Goal: Entertainment & Leisure: Consume media (video, audio)

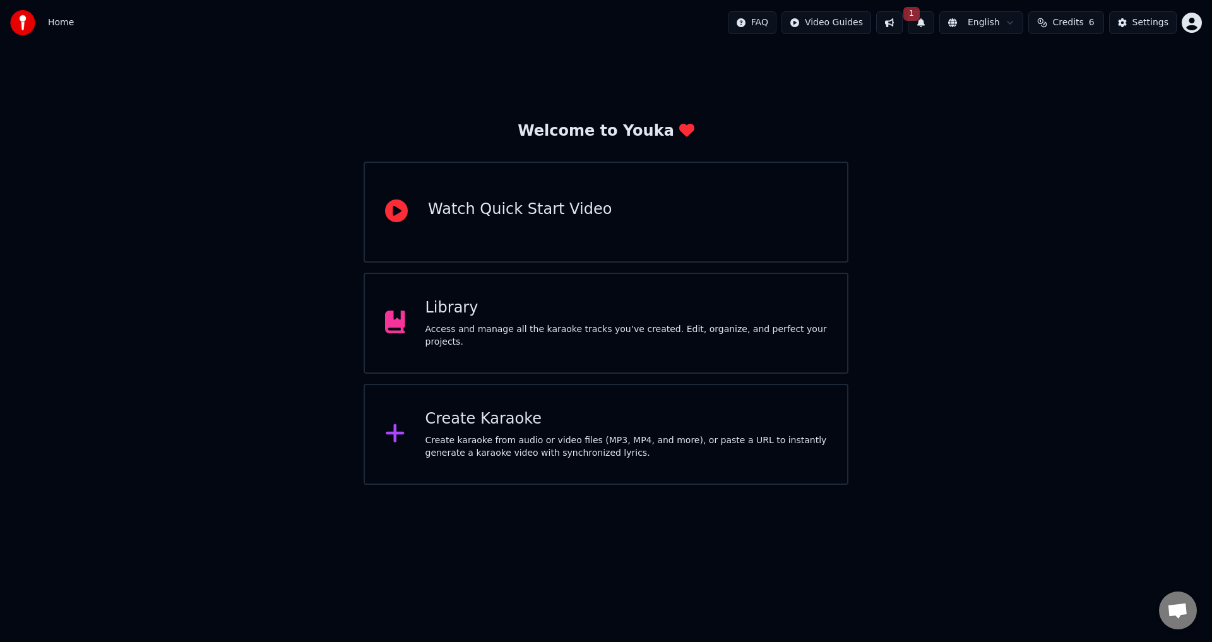
click at [533, 333] on div "Access and manage all the karaoke tracks you’ve created. Edit, organize, and pe…" at bounding box center [626, 335] width 402 height 25
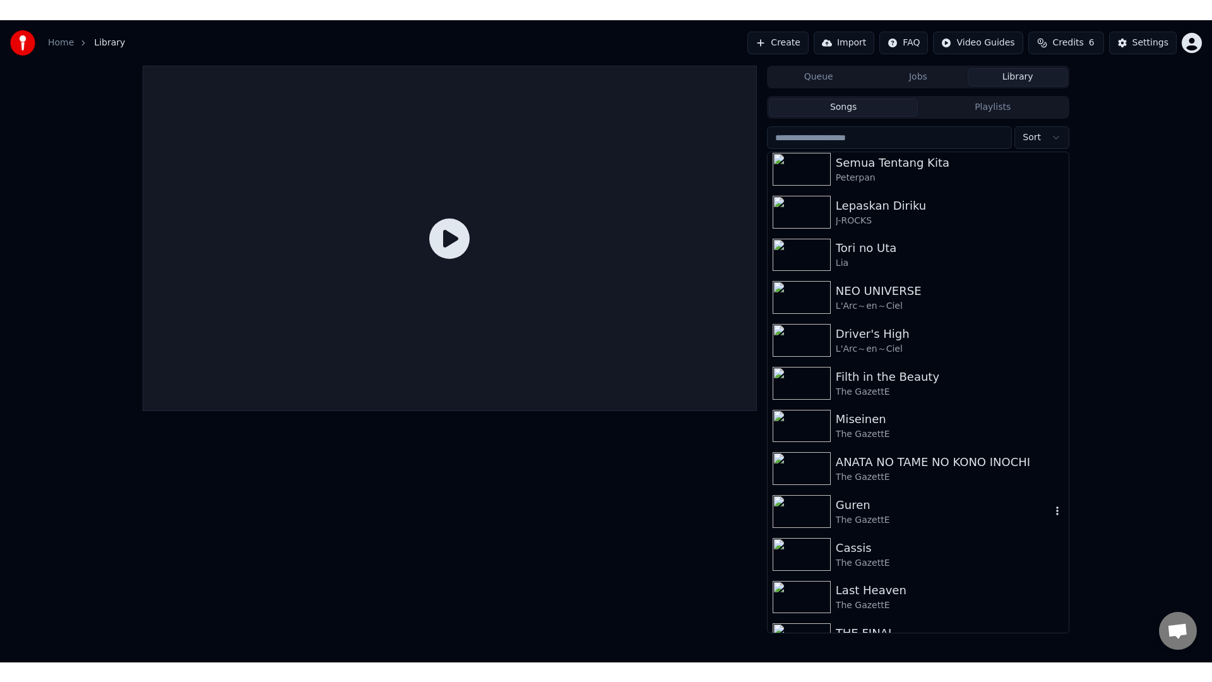
scroll to position [247, 0]
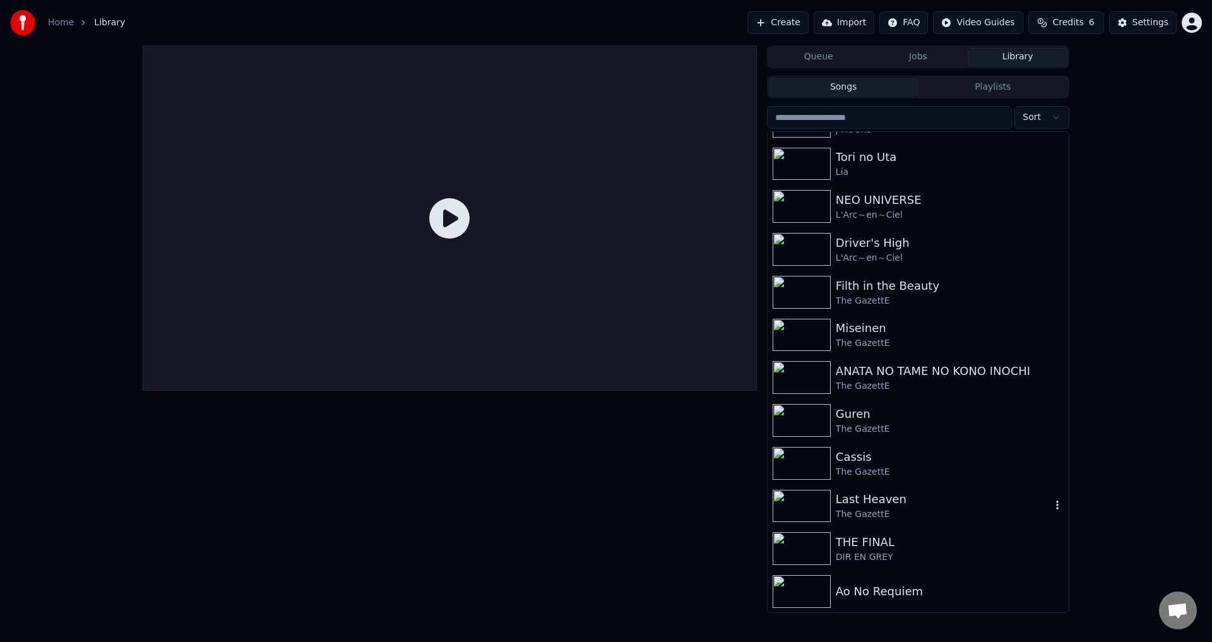
click at [795, 502] on img at bounding box center [802, 506] width 58 height 33
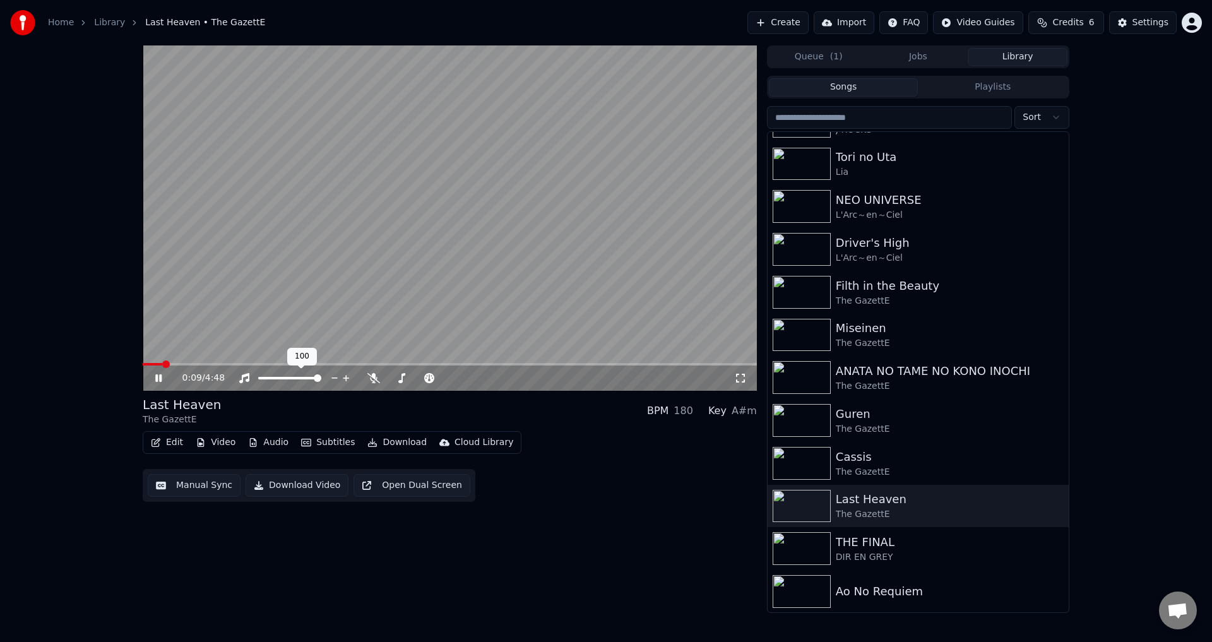
click at [284, 381] on div at bounding box center [302, 378] width 102 height 13
click at [288, 376] on div at bounding box center [302, 378] width 102 height 13
click at [401, 380] on span at bounding box center [404, 378] width 8 height 8
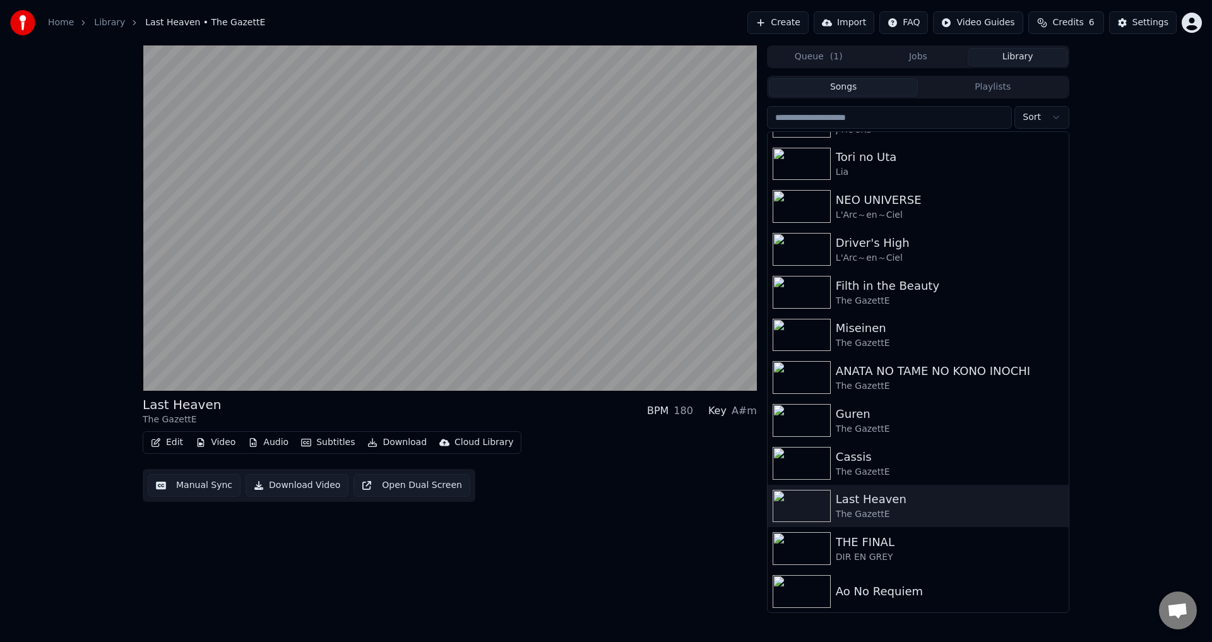
click at [1100, 500] on div "Last Heaven The GazettE BPM 180 Key A#m Edit Video Audio Subtitles Download Clo…" at bounding box center [606, 328] width 1212 height 567
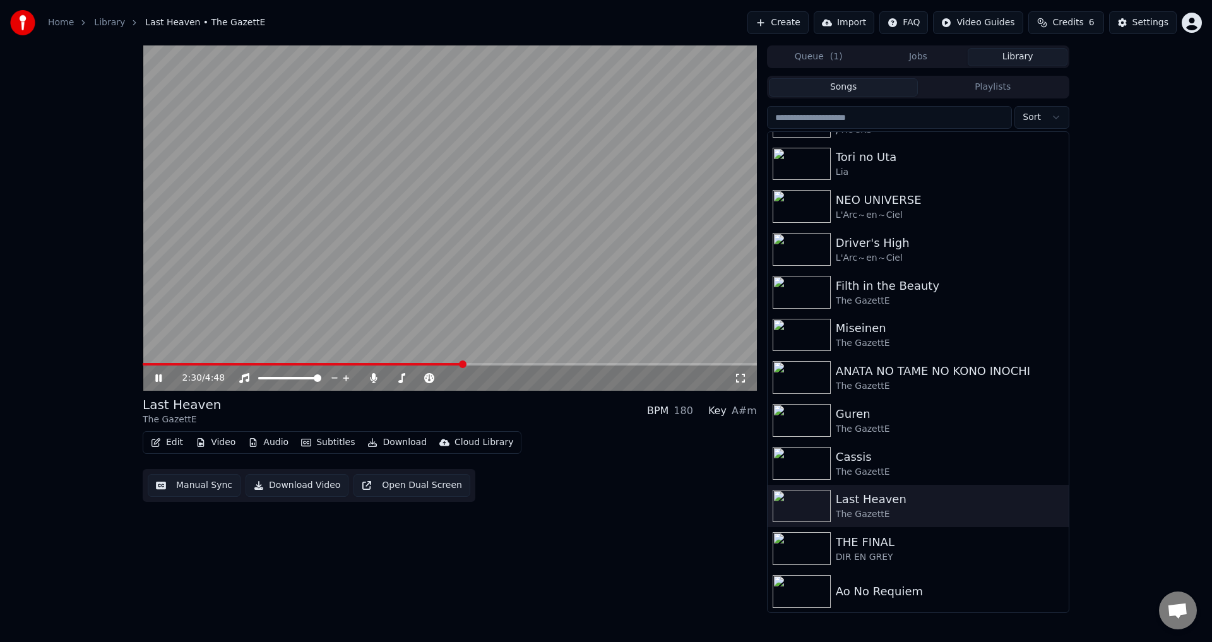
click at [739, 381] on icon at bounding box center [740, 378] width 13 height 10
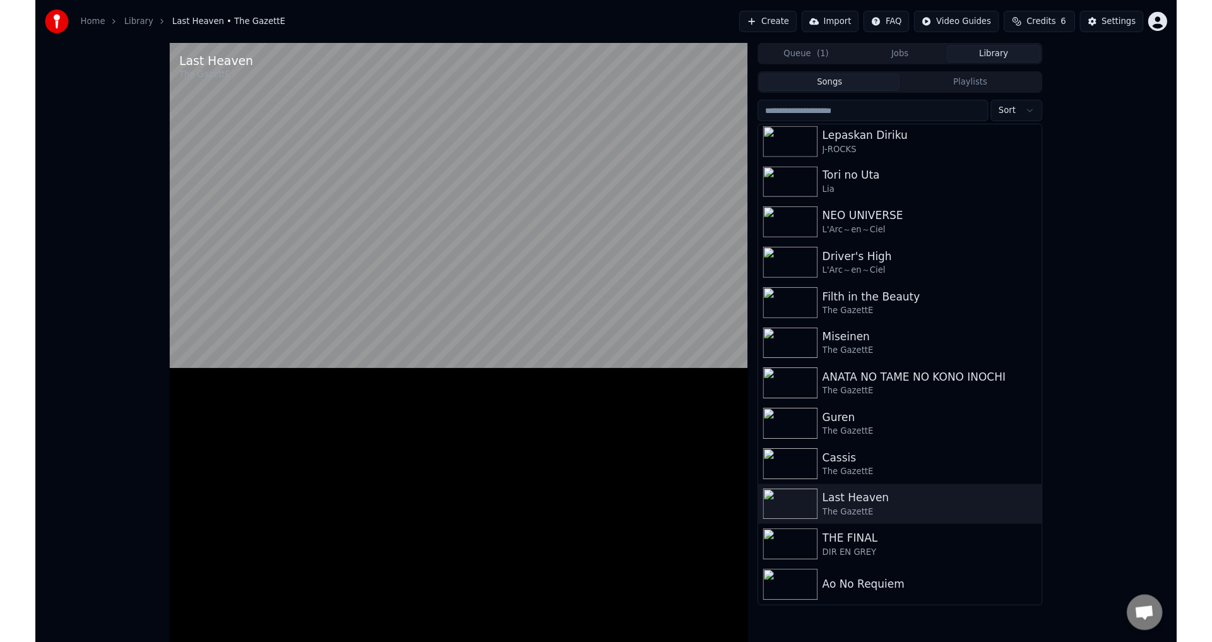
scroll to position [218, 0]
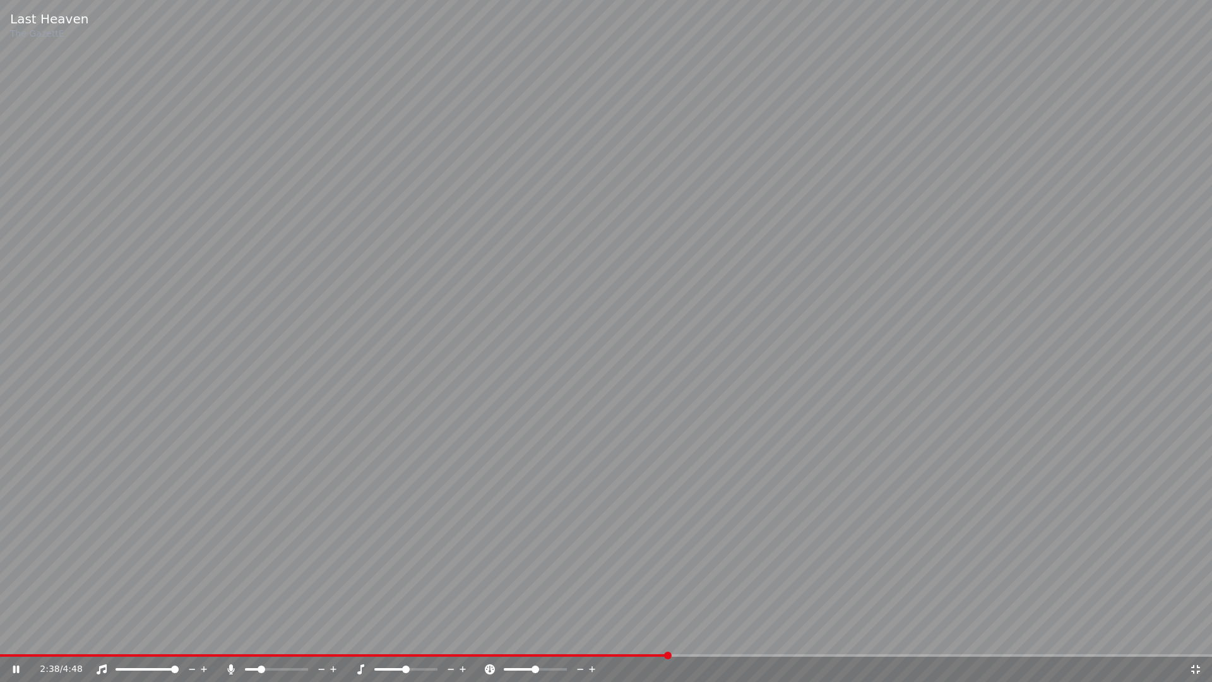
click at [406, 641] on span at bounding box center [406, 669] width 8 height 8
click at [689, 282] on video at bounding box center [606, 341] width 1212 height 682
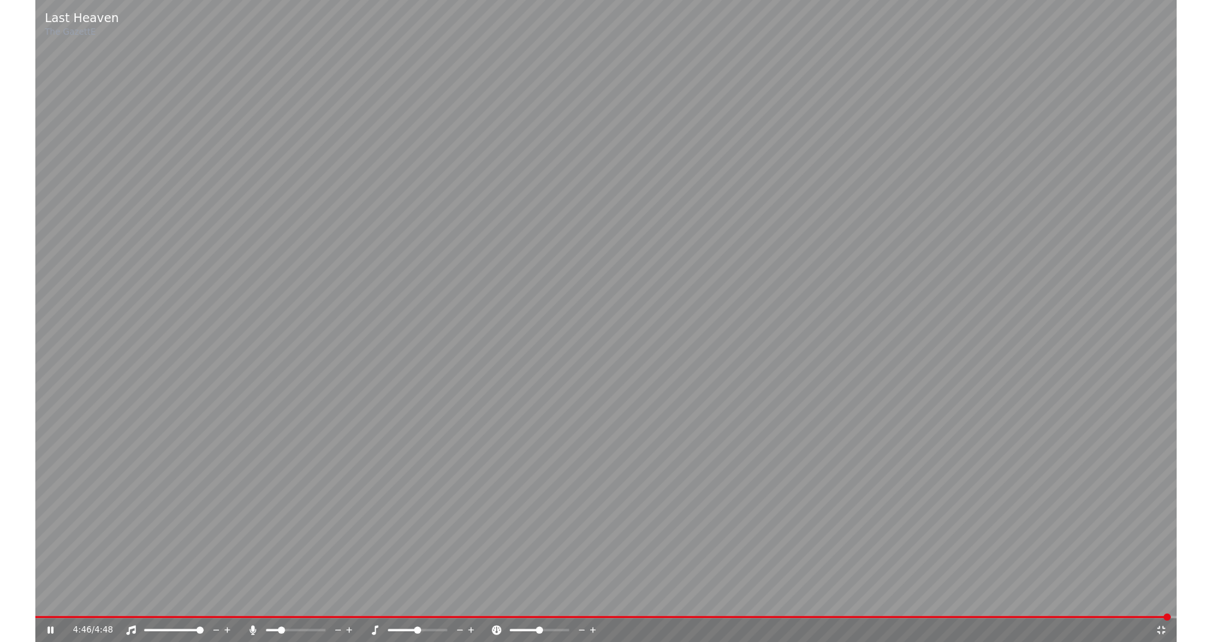
scroll to position [247, 0]
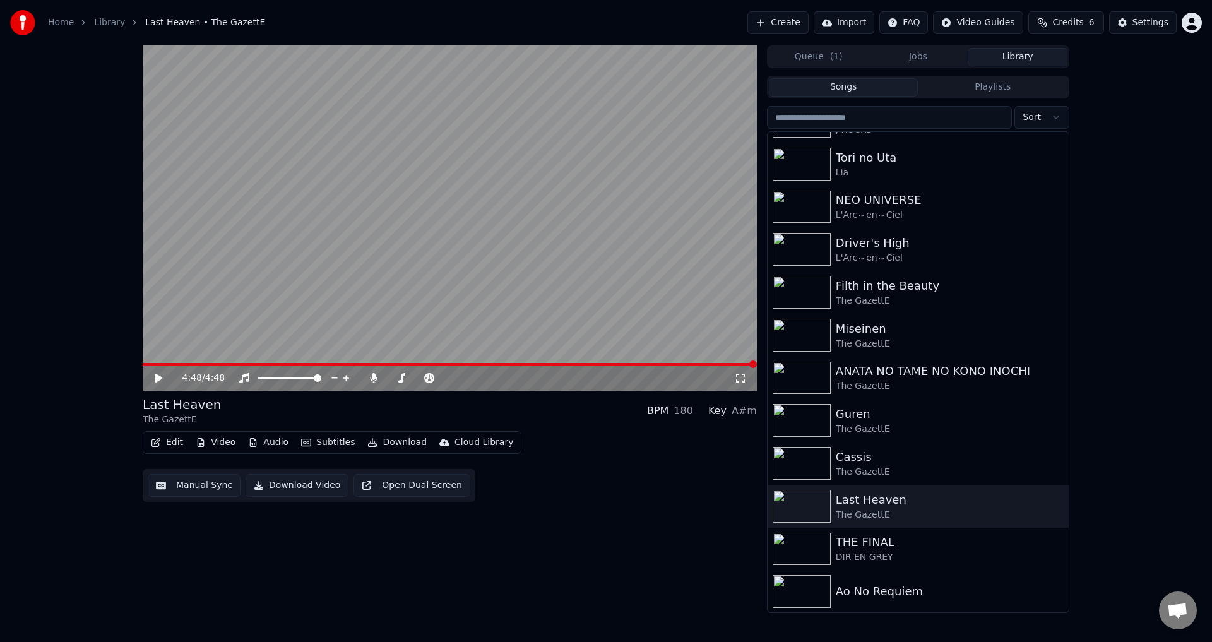
click at [994, 88] on button "Playlists" at bounding box center [993, 87] width 150 height 18
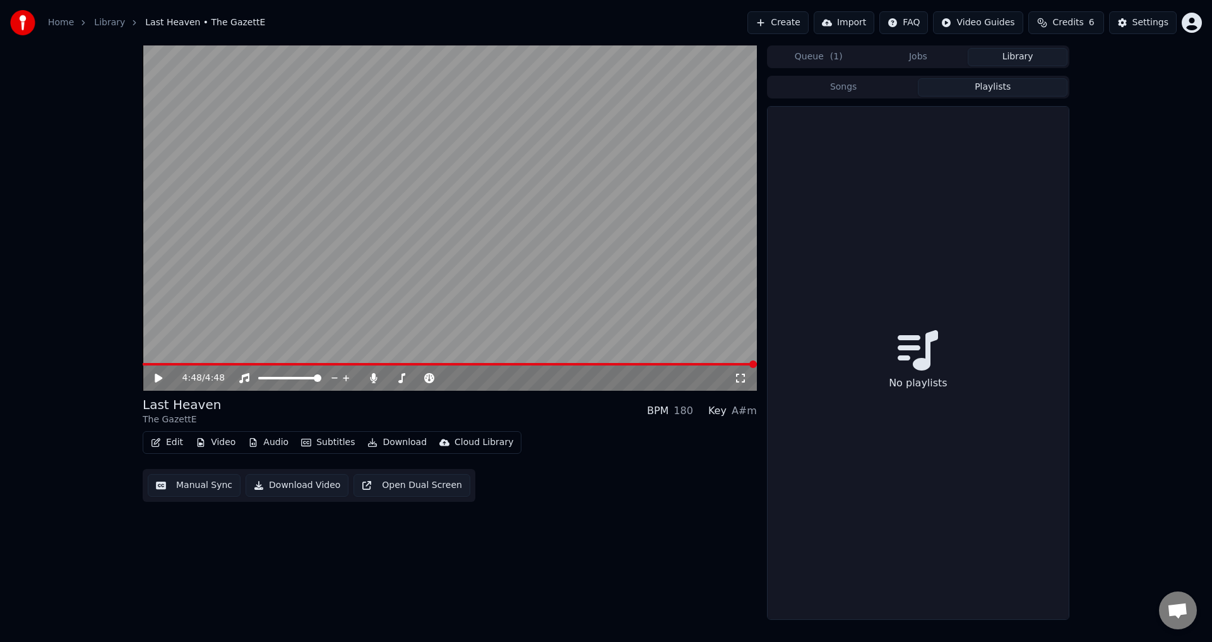
click at [856, 85] on button "Songs" at bounding box center [844, 87] width 150 height 18
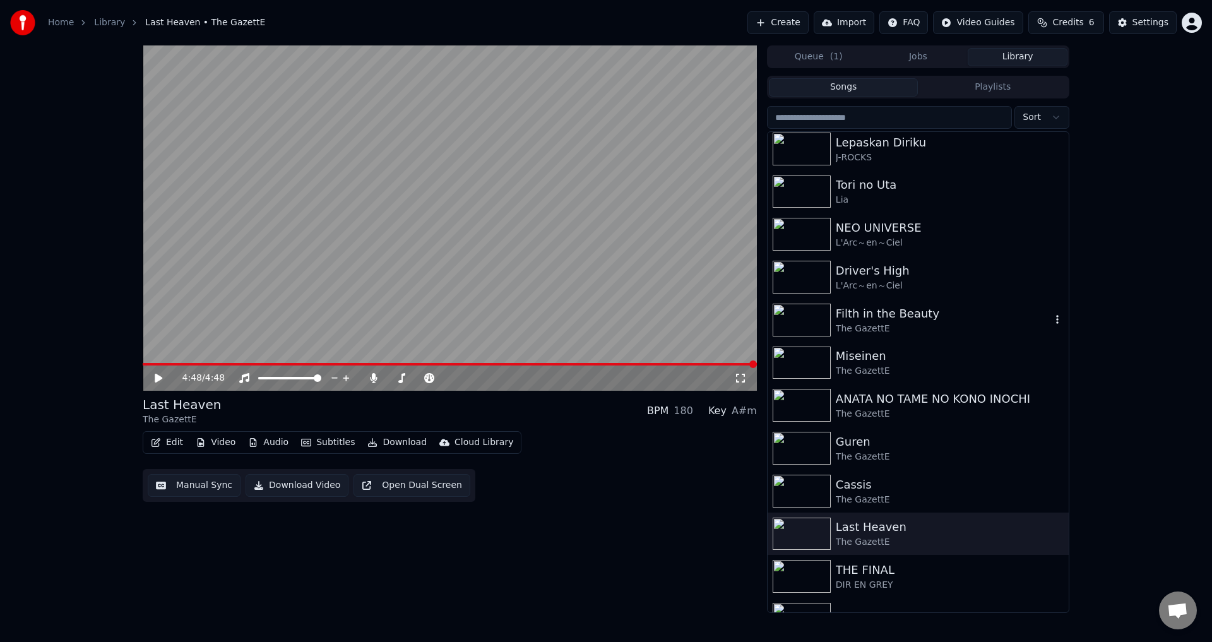
scroll to position [184, 0]
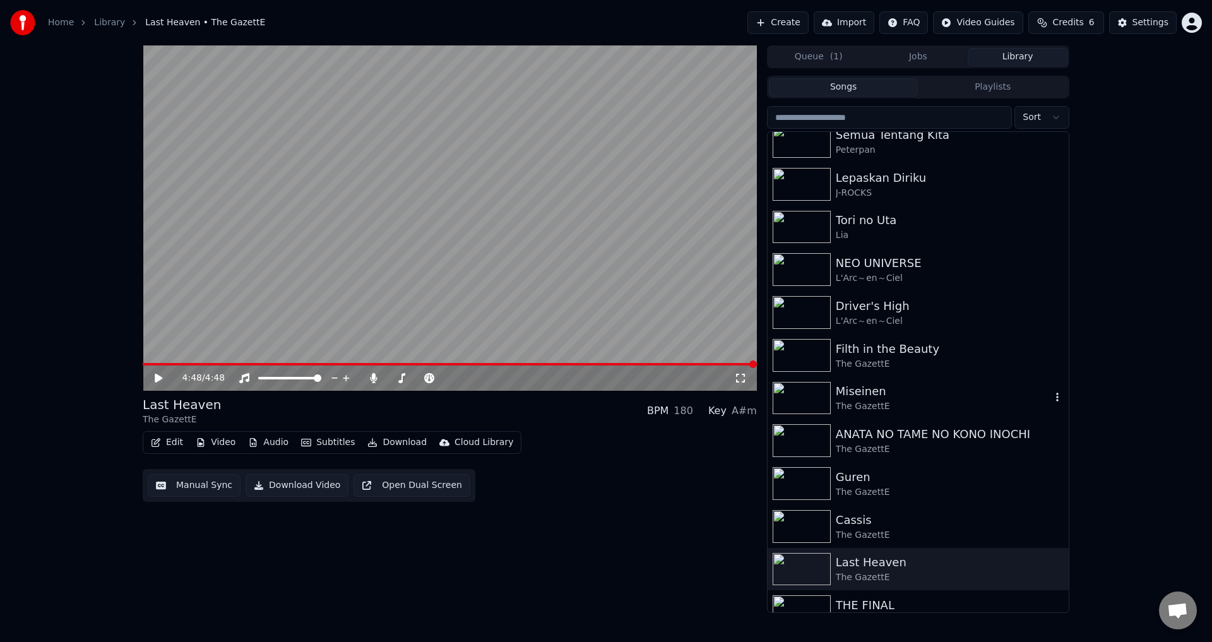
click at [814, 400] on img at bounding box center [802, 398] width 58 height 33
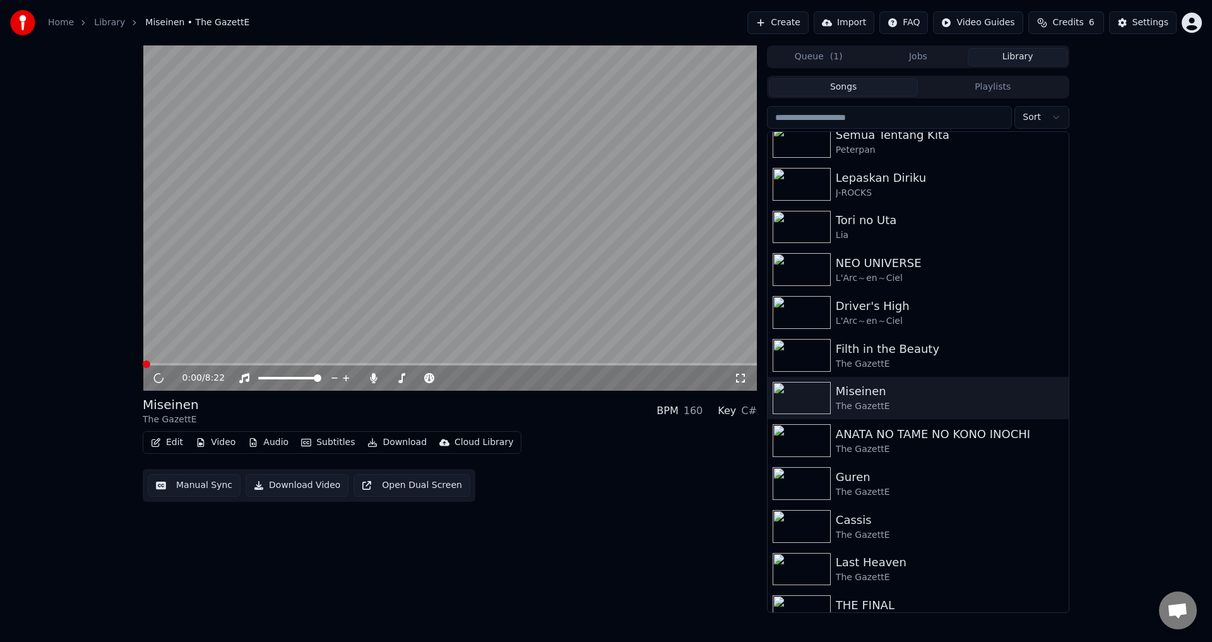
drag, startPoint x: 744, startPoint y: 381, endPoint x: 744, endPoint y: 395, distance: 13.9
click at [744, 381] on icon at bounding box center [740, 378] width 9 height 9
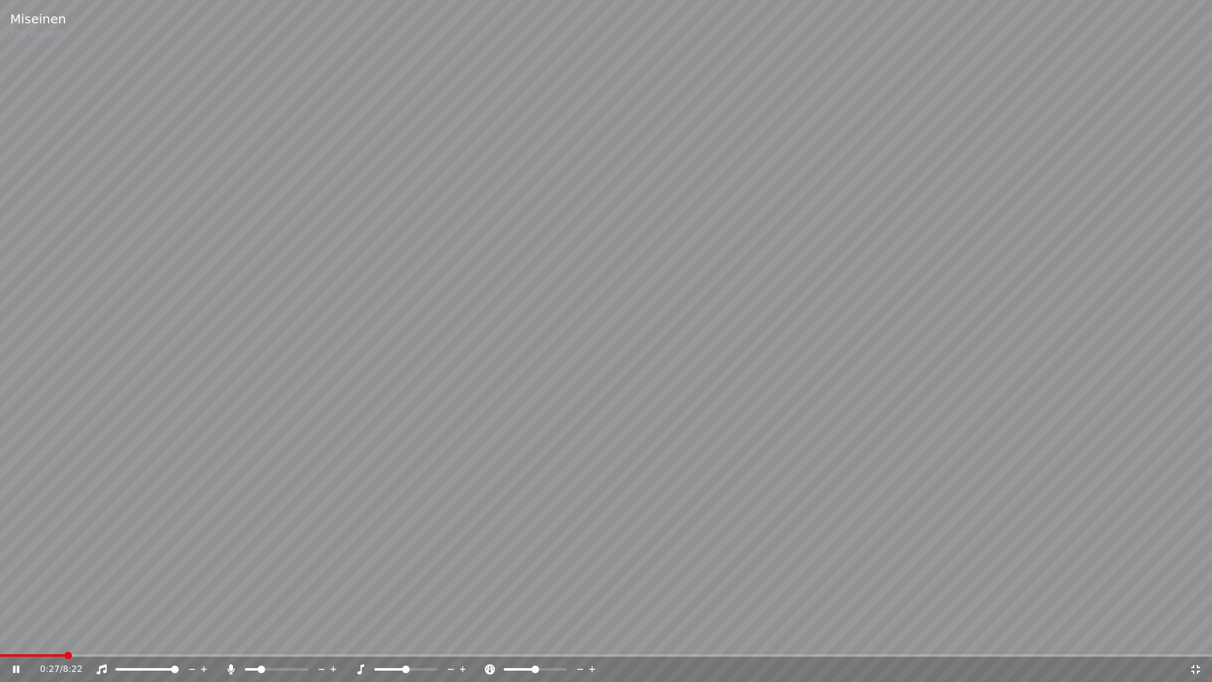
click at [18, 641] on icon at bounding box center [25, 669] width 30 height 10
click at [290, 497] on video at bounding box center [606, 341] width 1212 height 682
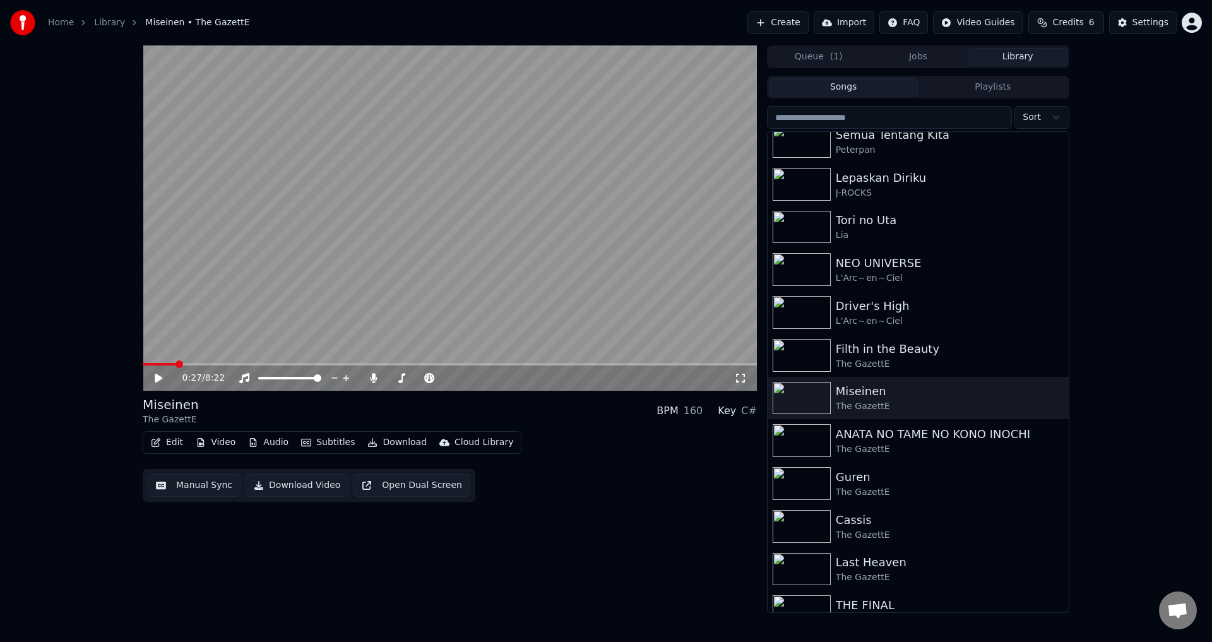
drag, startPoint x: 745, startPoint y: 381, endPoint x: 745, endPoint y: 396, distance: 14.5
click at [745, 381] on icon at bounding box center [740, 378] width 13 height 10
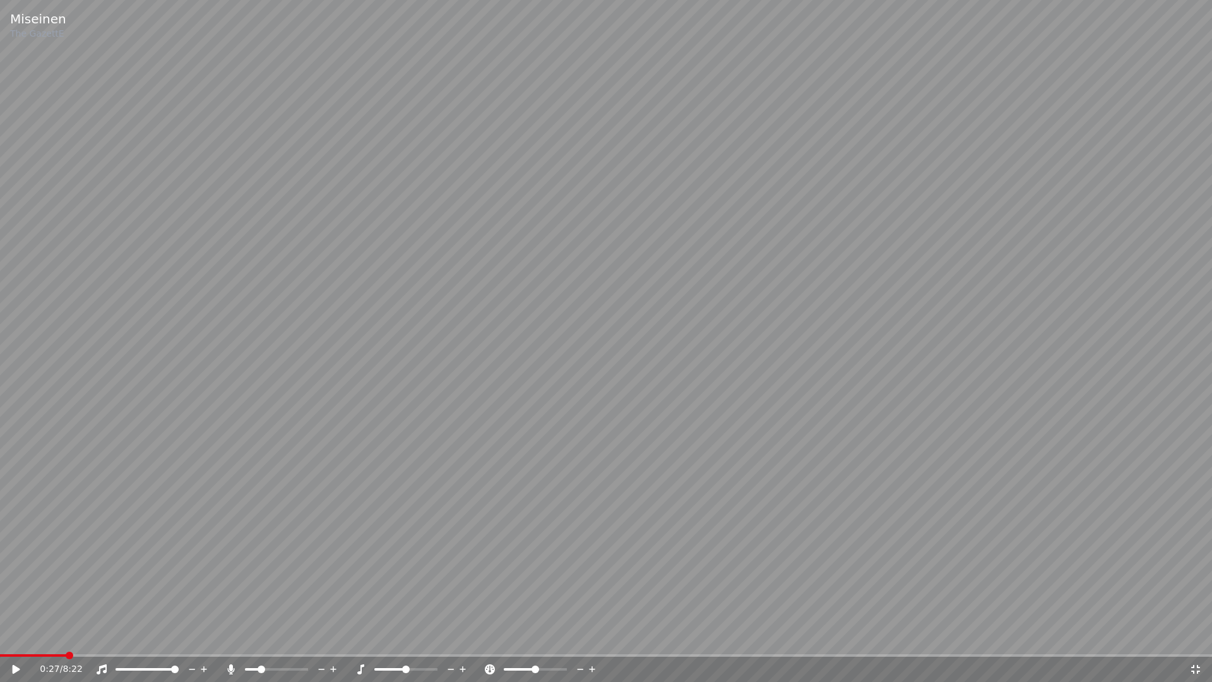
click at [15, 641] on icon at bounding box center [17, 669] width 8 height 9
click at [88, 641] on span at bounding box center [606, 655] width 1212 height 3
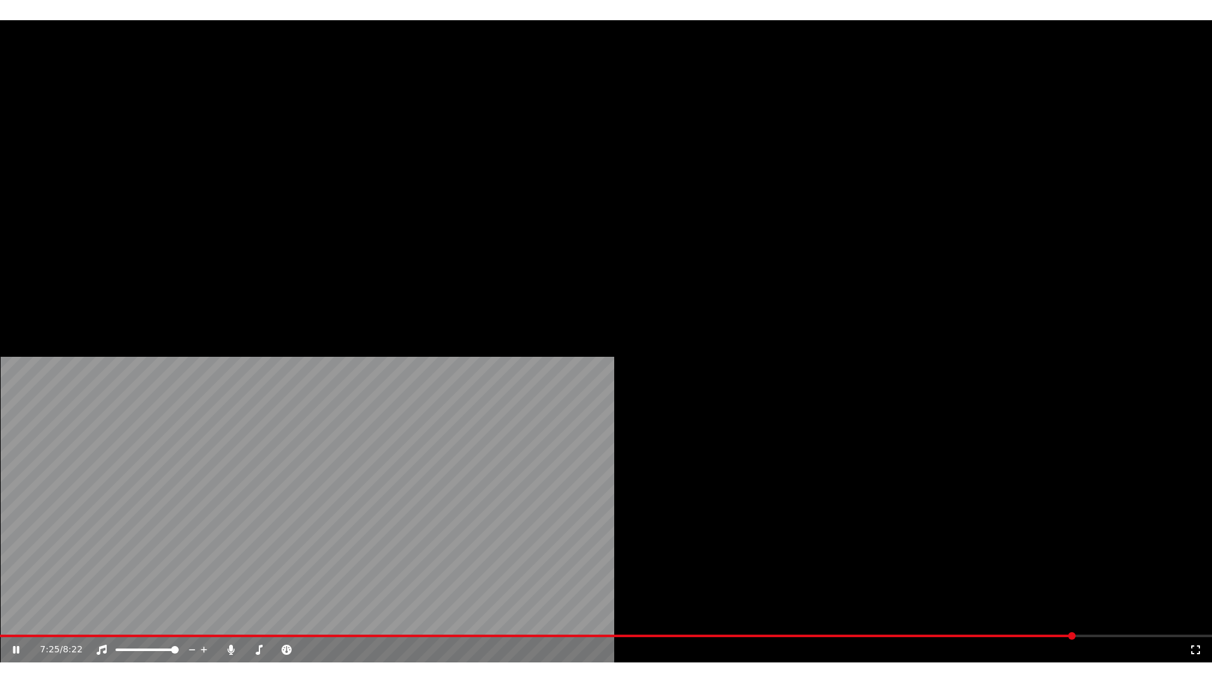
scroll to position [247, 0]
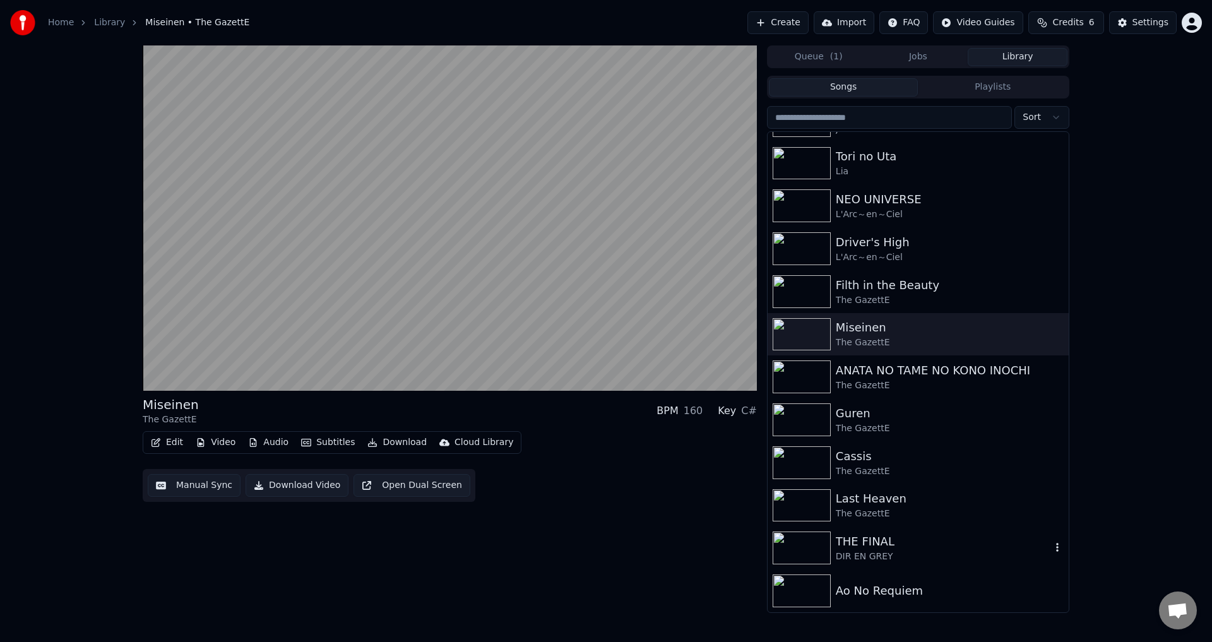
click at [805, 545] on img at bounding box center [802, 547] width 58 height 33
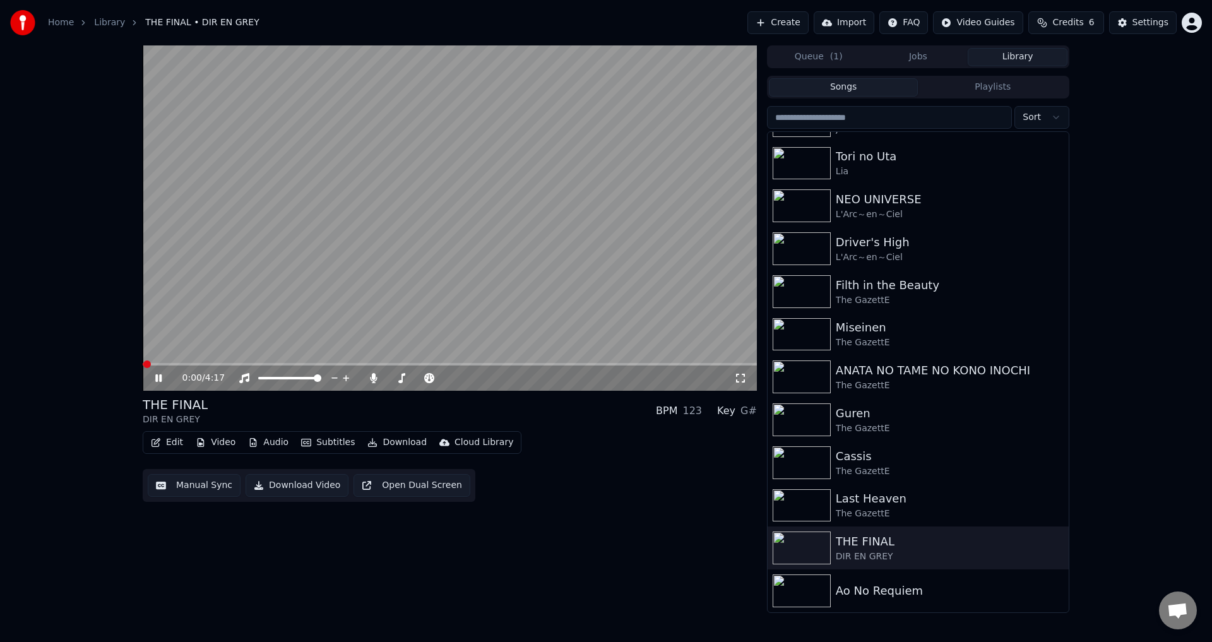
click at [742, 377] on icon at bounding box center [740, 378] width 13 height 10
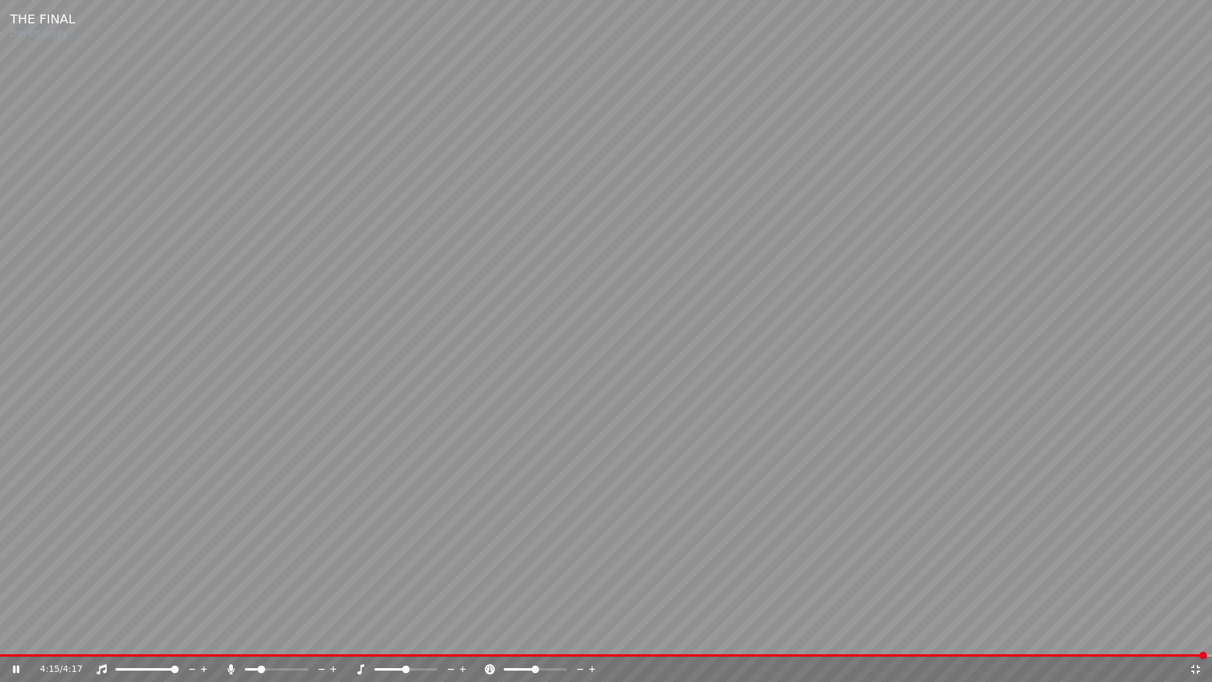
click at [448, 400] on video at bounding box center [606, 341] width 1212 height 682
click at [461, 404] on video at bounding box center [606, 341] width 1212 height 682
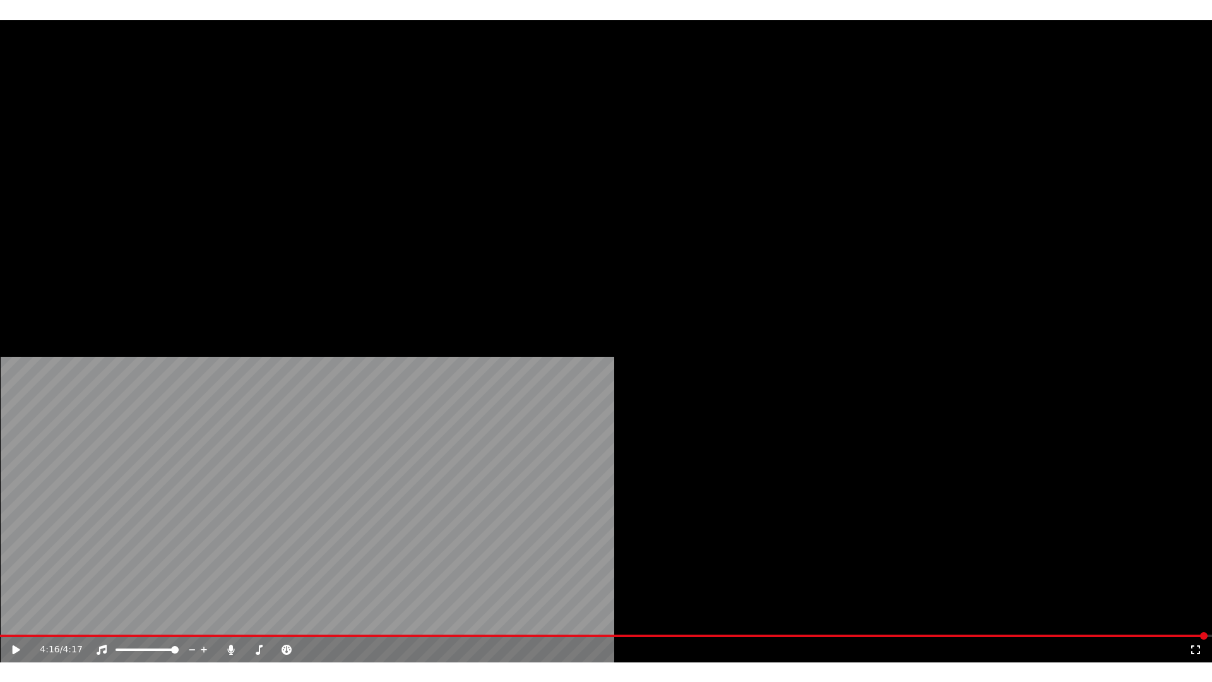
scroll to position [247, 0]
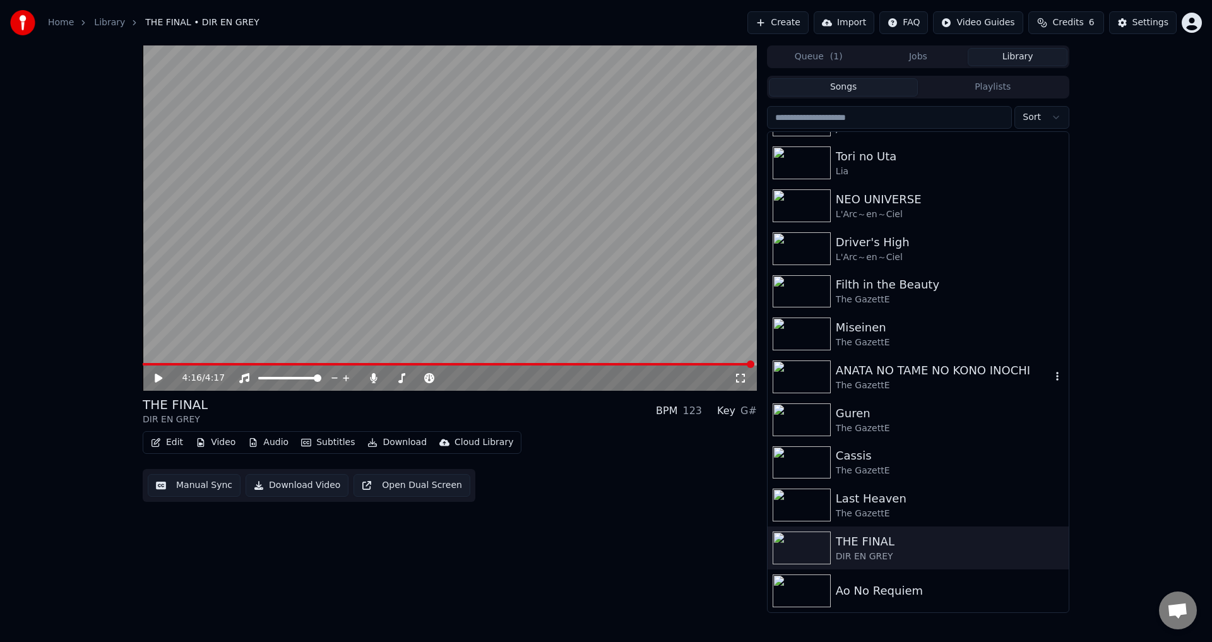
click at [815, 375] on img at bounding box center [802, 376] width 58 height 33
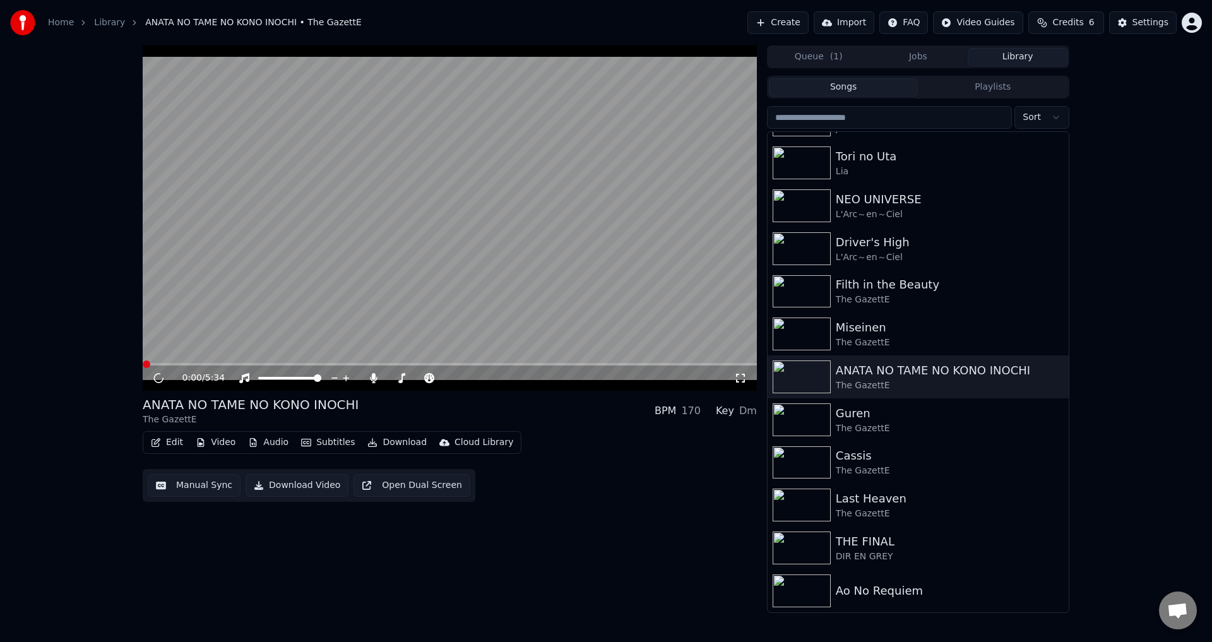
click at [741, 380] on icon at bounding box center [740, 378] width 13 height 10
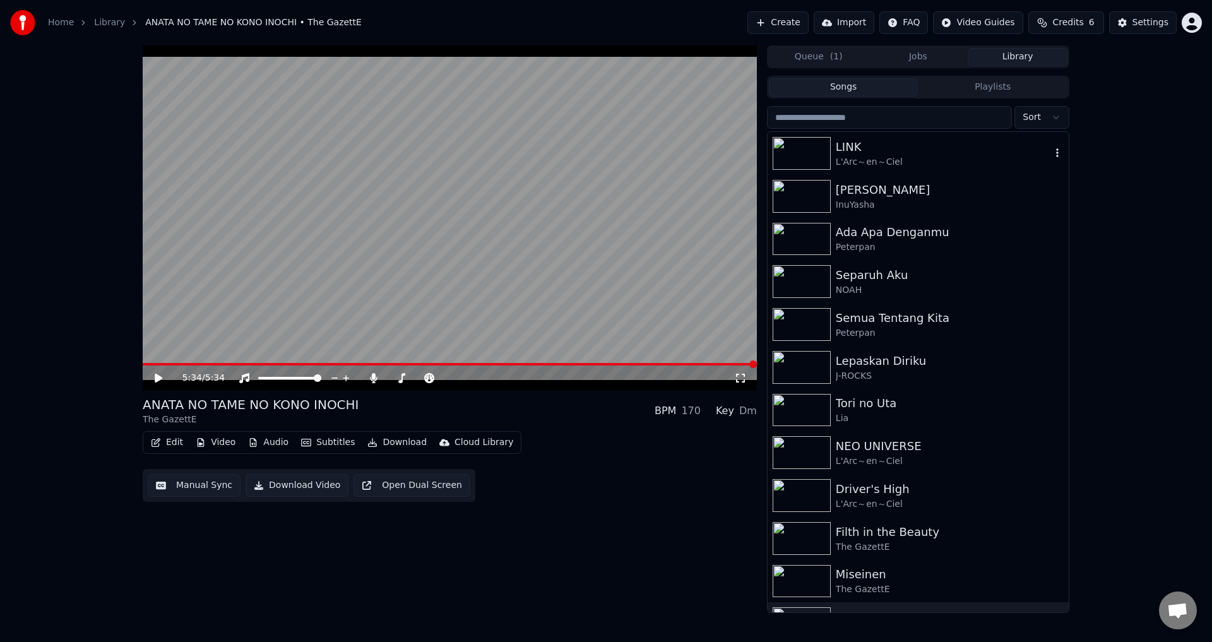
click at [817, 155] on img at bounding box center [802, 153] width 58 height 33
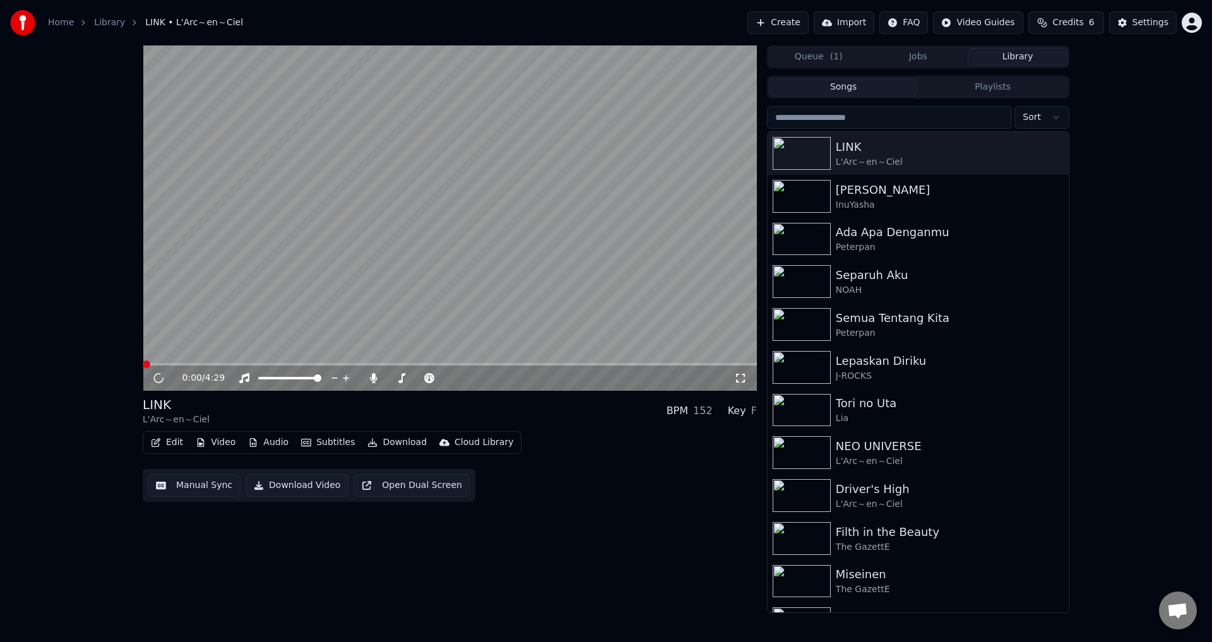
click at [737, 383] on icon at bounding box center [740, 378] width 9 height 9
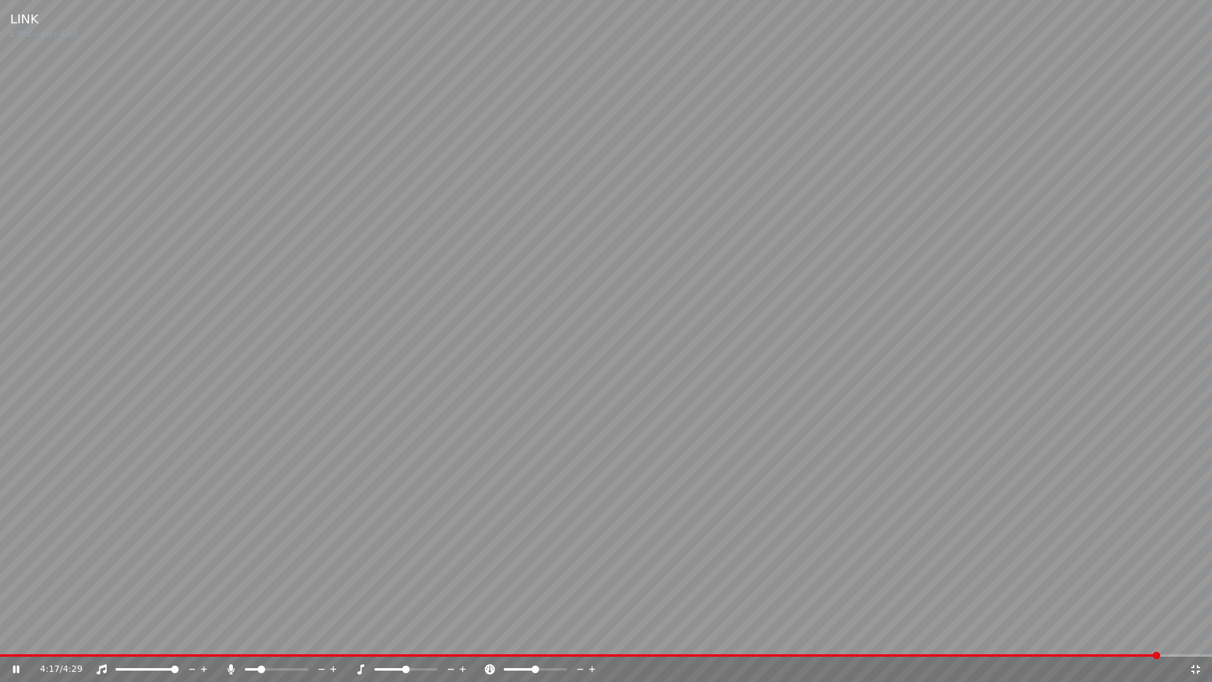
click at [254, 641] on div at bounding box center [288, 669] width 102 height 13
click at [253, 641] on span at bounding box center [256, 669] width 8 height 8
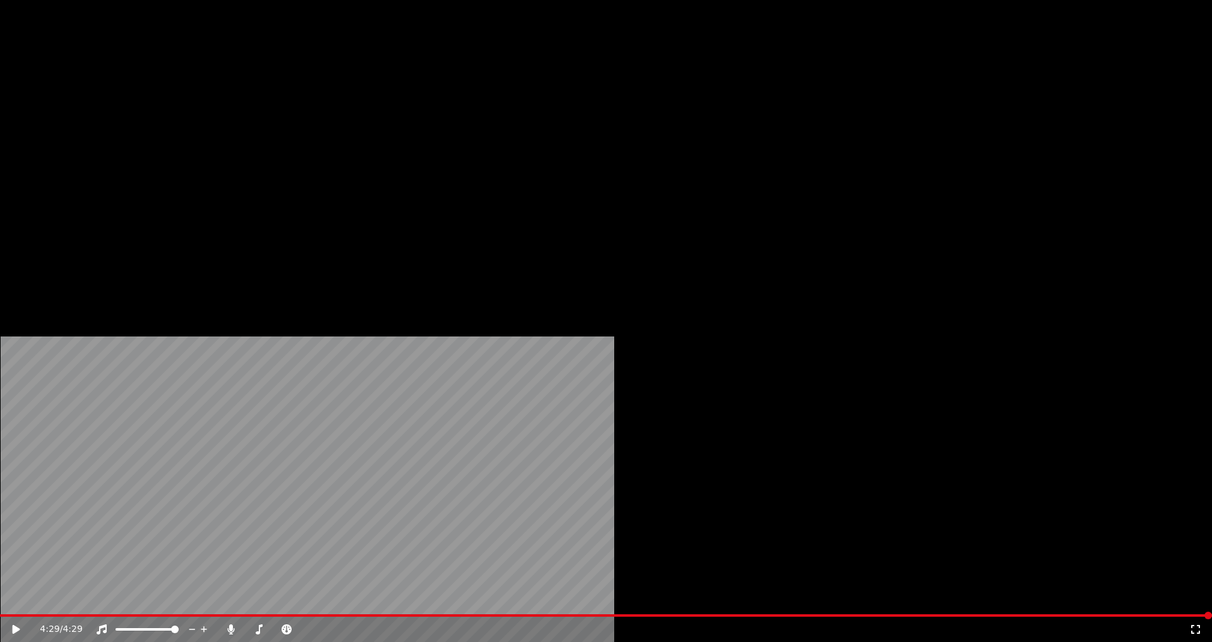
scroll to position [63, 0]
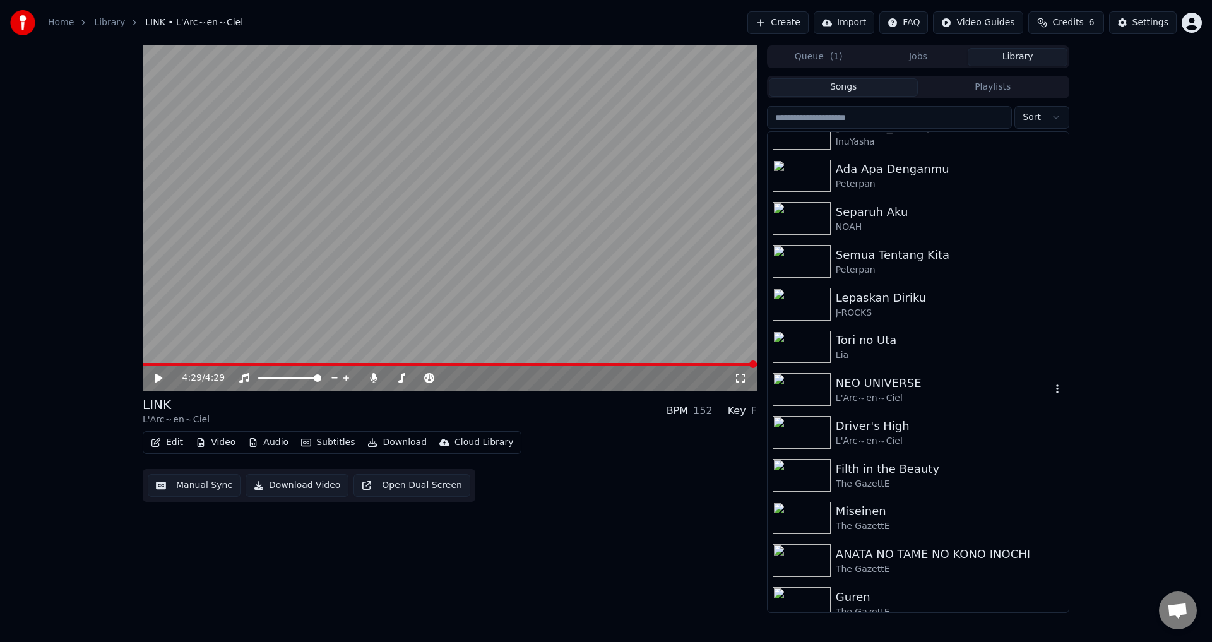
click at [802, 392] on img at bounding box center [802, 389] width 58 height 33
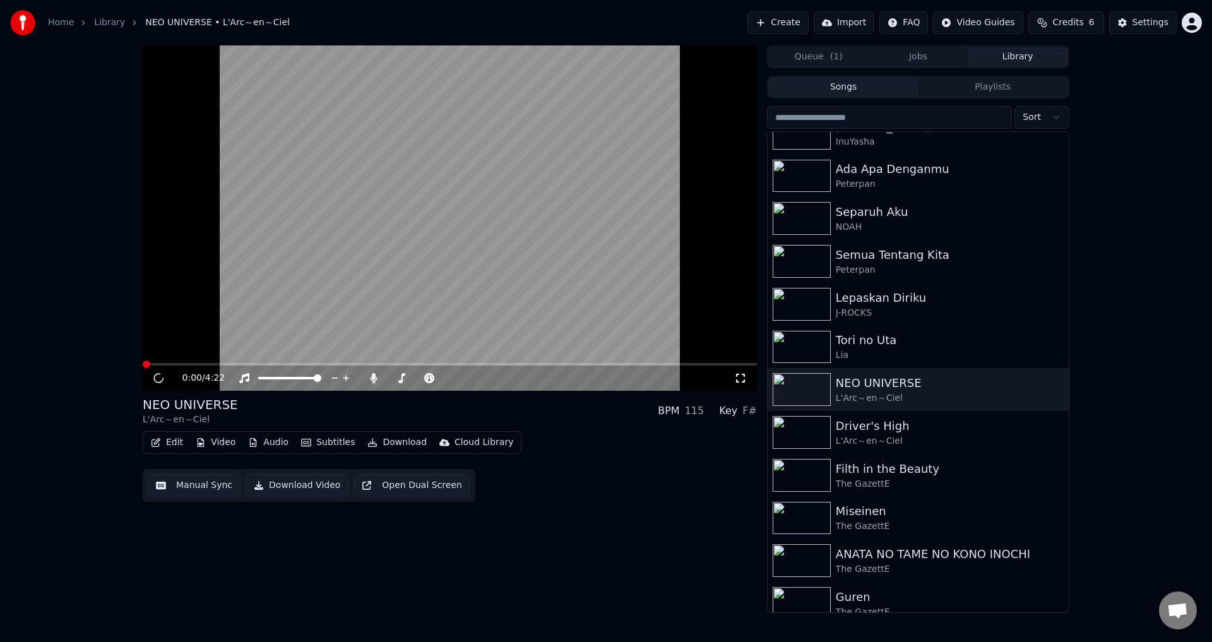
click at [735, 379] on icon at bounding box center [740, 378] width 13 height 10
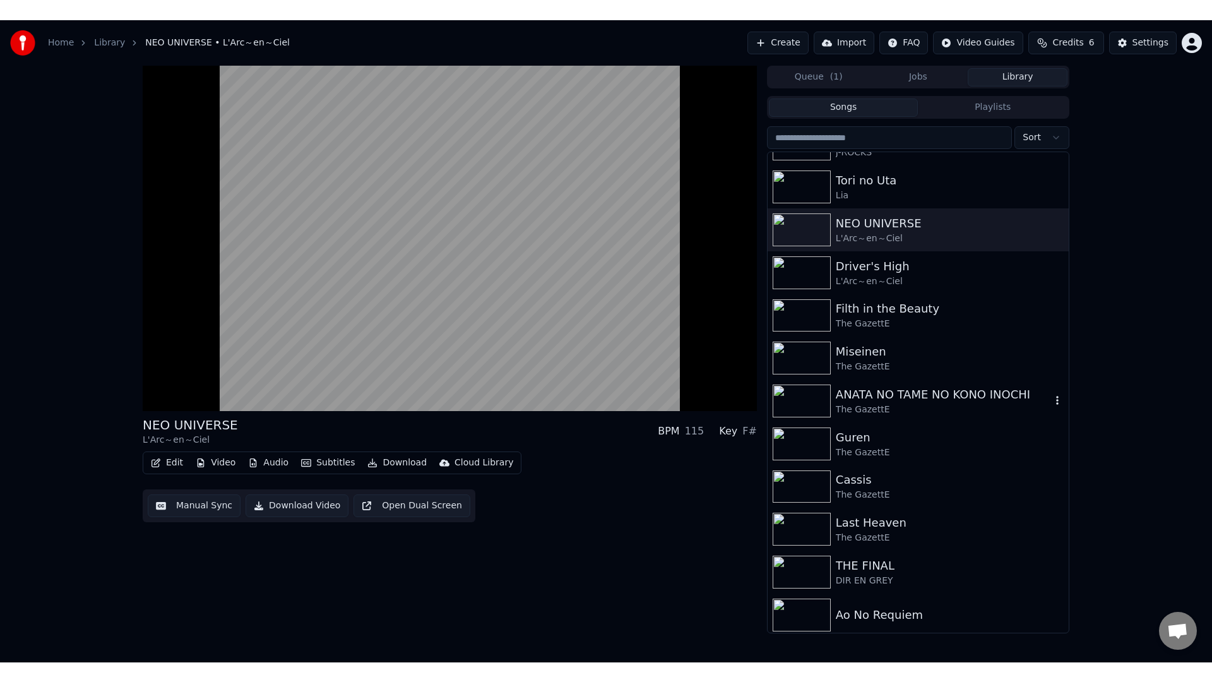
scroll to position [247, 0]
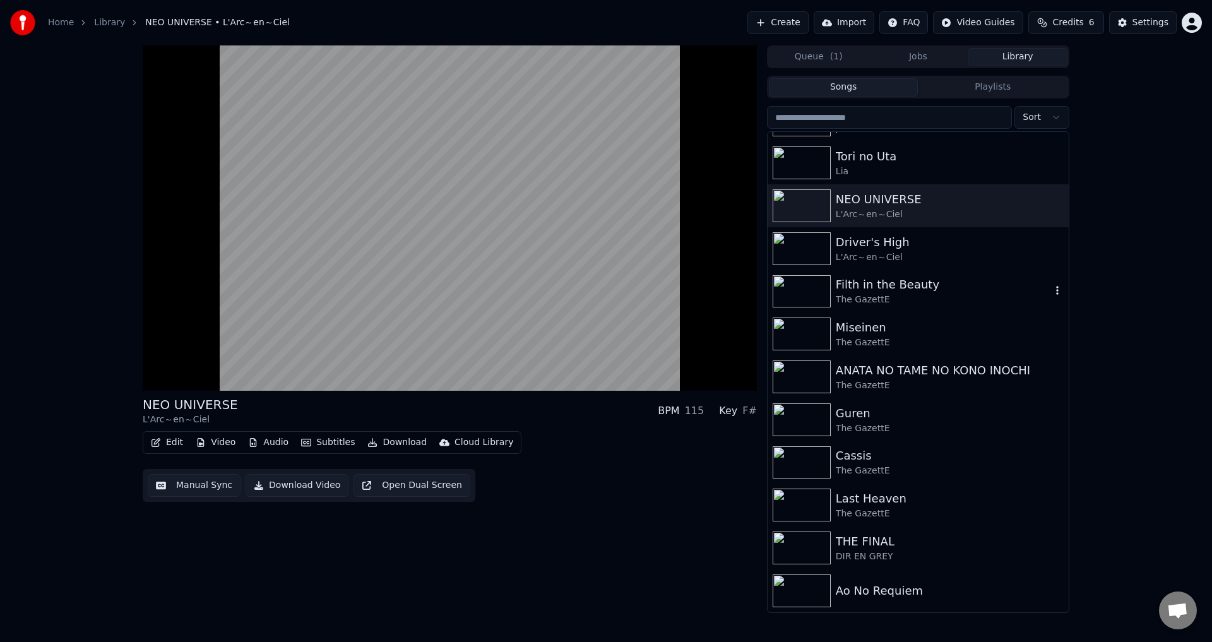
click at [802, 296] on img at bounding box center [802, 291] width 58 height 33
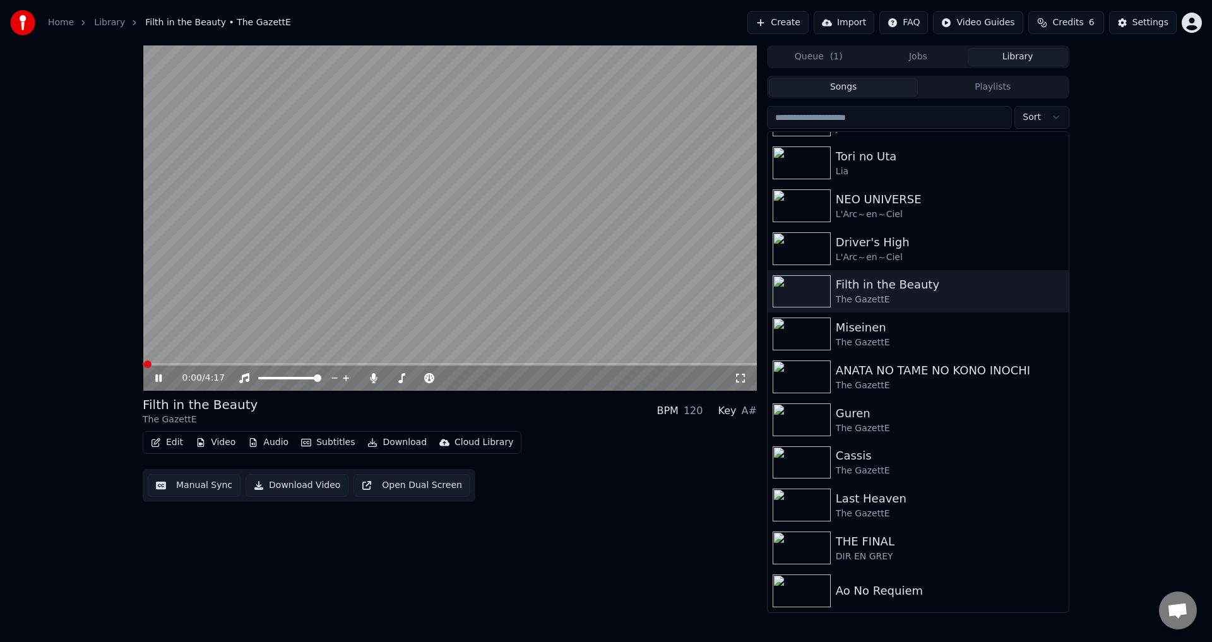
click at [745, 383] on icon at bounding box center [740, 378] width 13 height 10
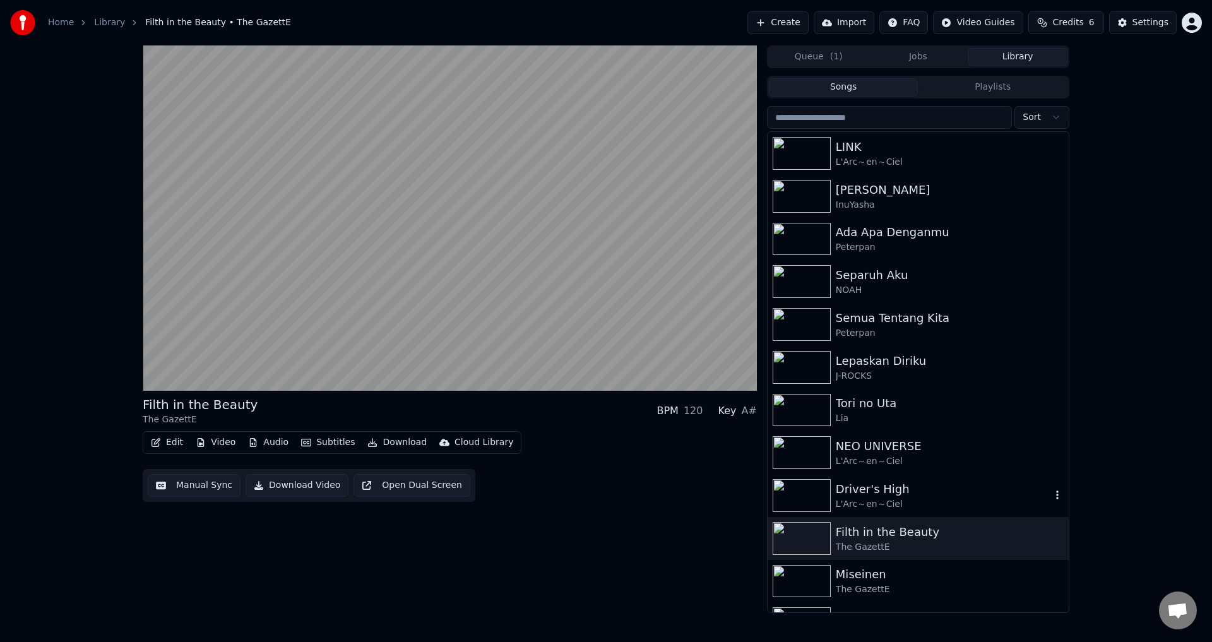
click at [798, 501] on img at bounding box center [802, 495] width 58 height 33
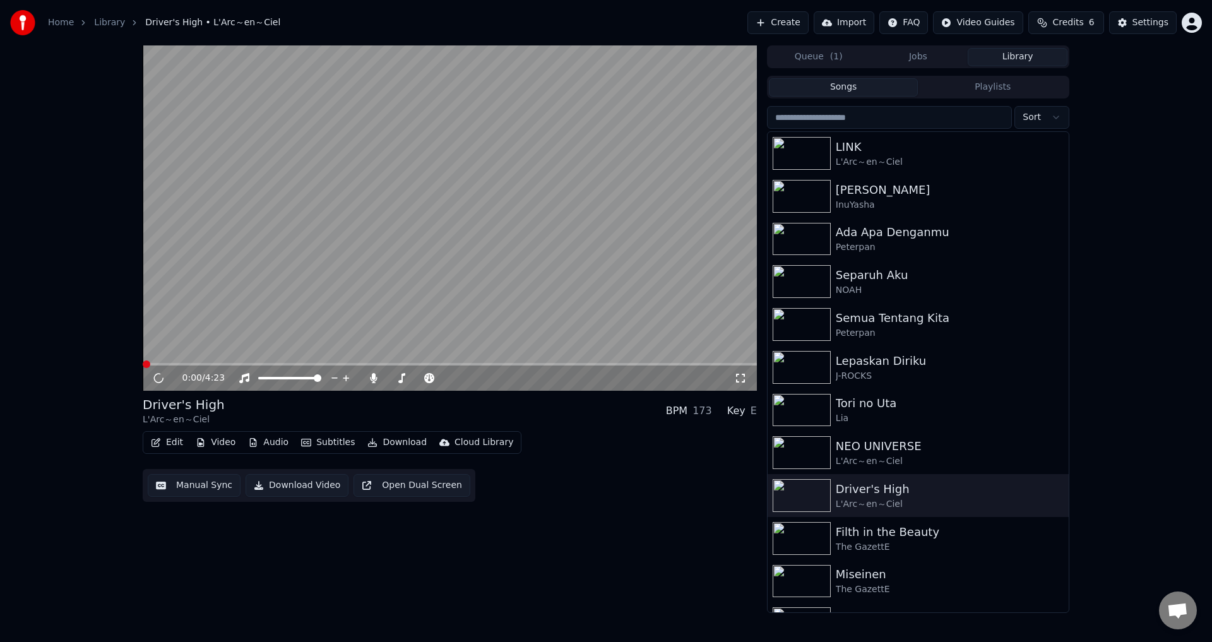
click at [747, 376] on div "0:00 / 4:23" at bounding box center [450, 378] width 604 height 13
click at [742, 379] on icon at bounding box center [740, 378] width 13 height 10
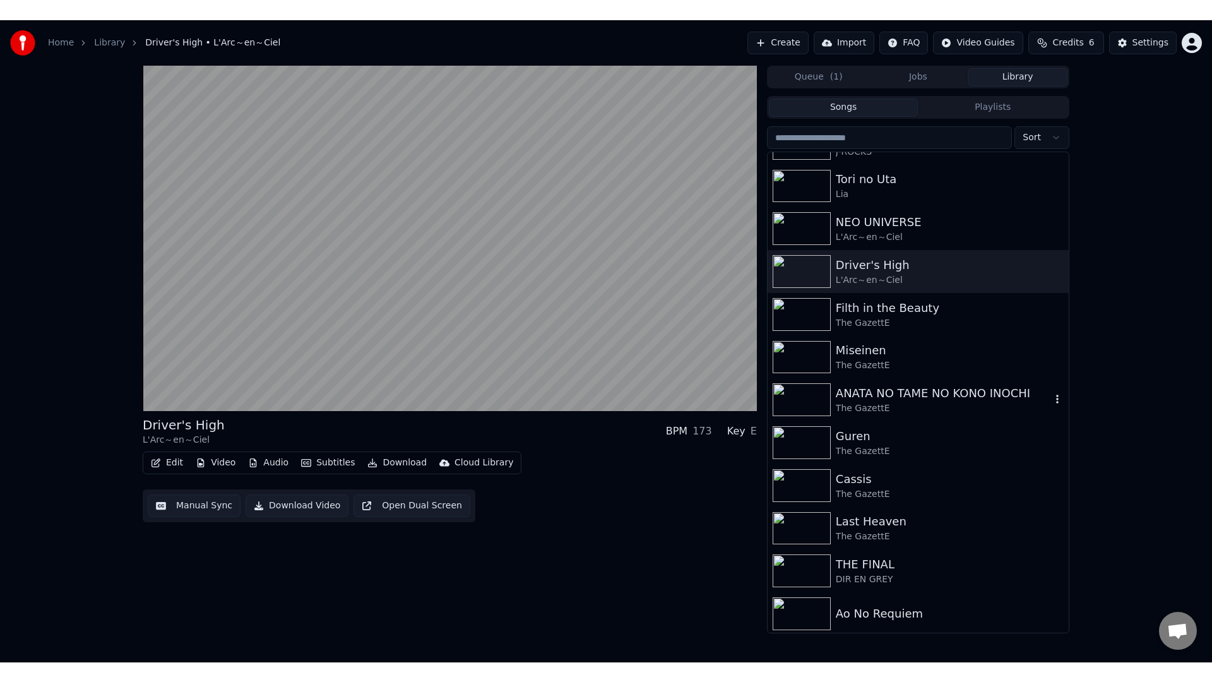
scroll to position [247, 0]
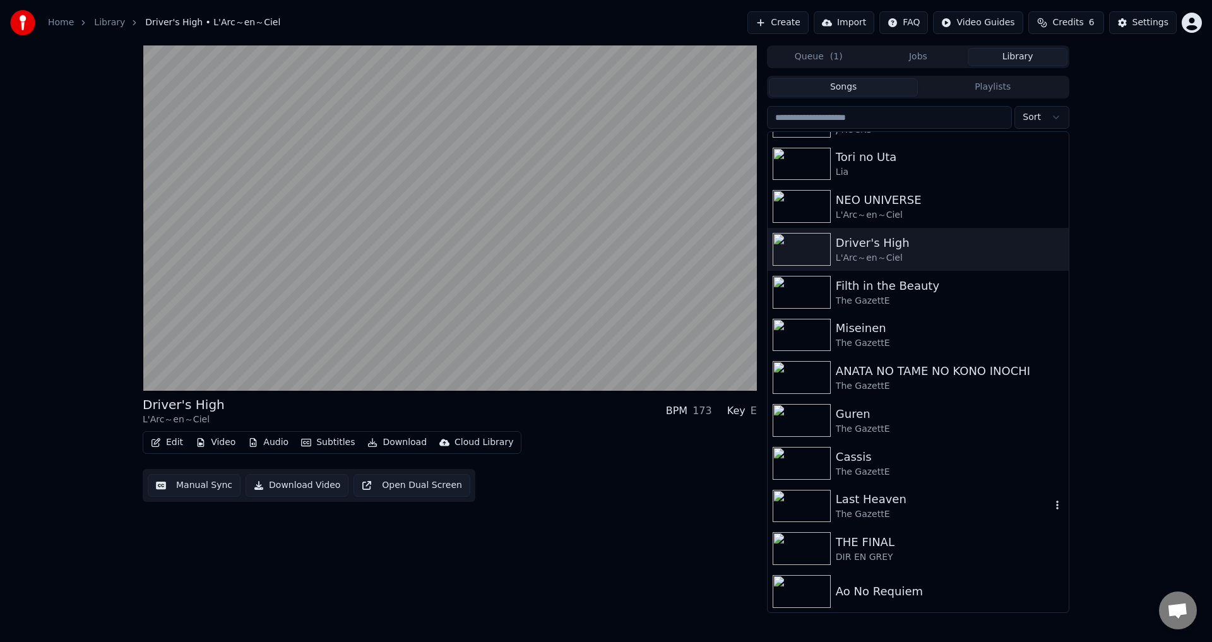
click at [794, 513] on img at bounding box center [802, 506] width 58 height 33
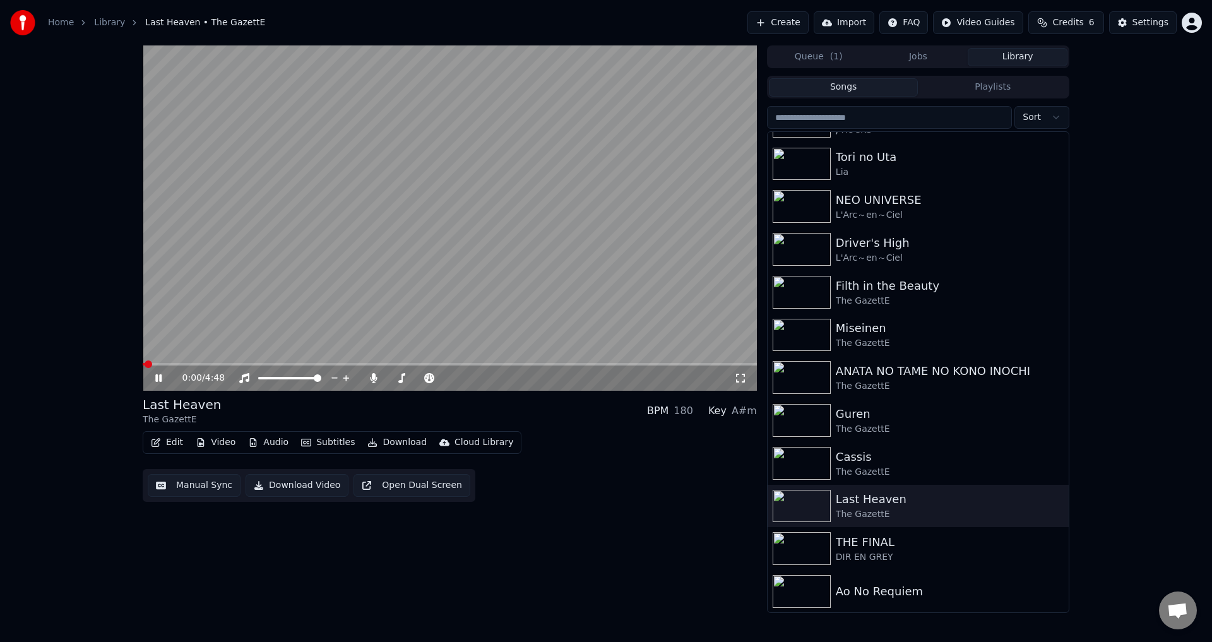
click at [740, 381] on icon at bounding box center [740, 378] width 13 height 10
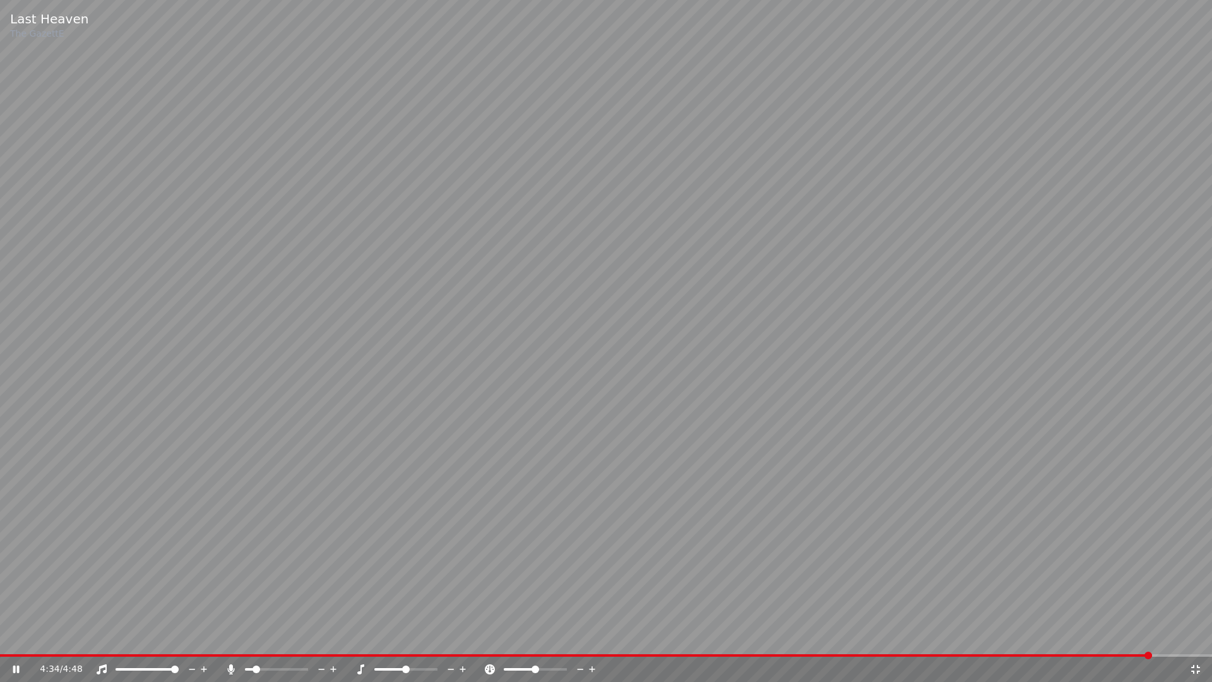
click at [733, 388] on video at bounding box center [606, 341] width 1212 height 682
drag, startPoint x: 733, startPoint y: 388, endPoint x: 735, endPoint y: 373, distance: 14.6
click at [735, 388] on video at bounding box center [606, 341] width 1212 height 682
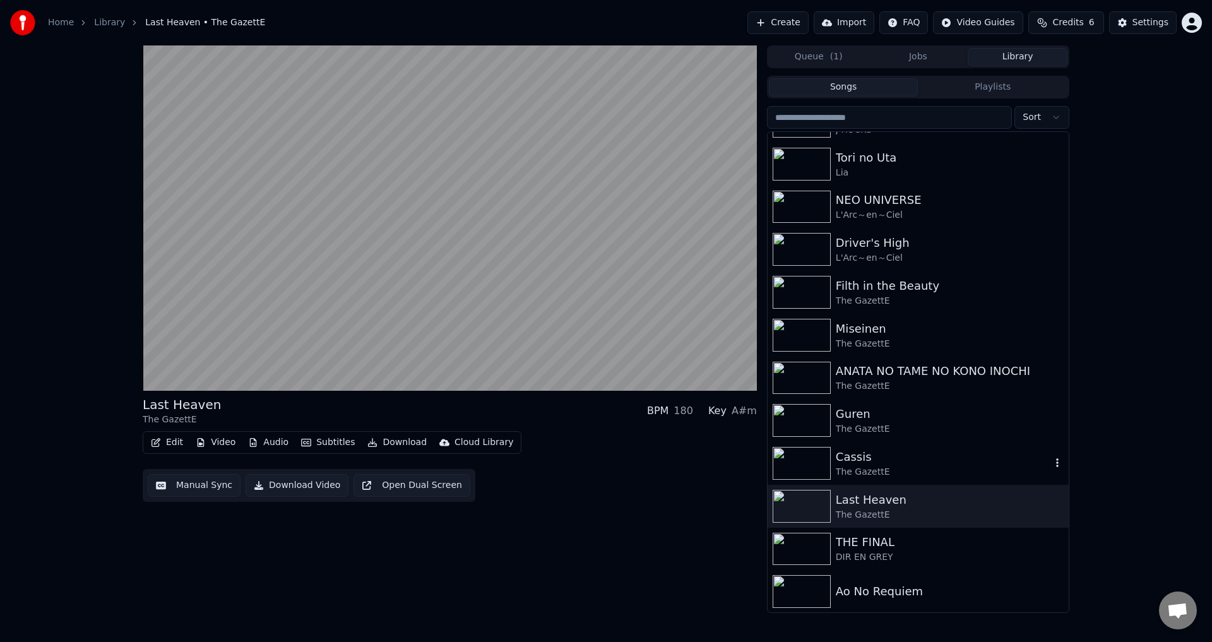
click at [809, 460] on img at bounding box center [802, 463] width 58 height 33
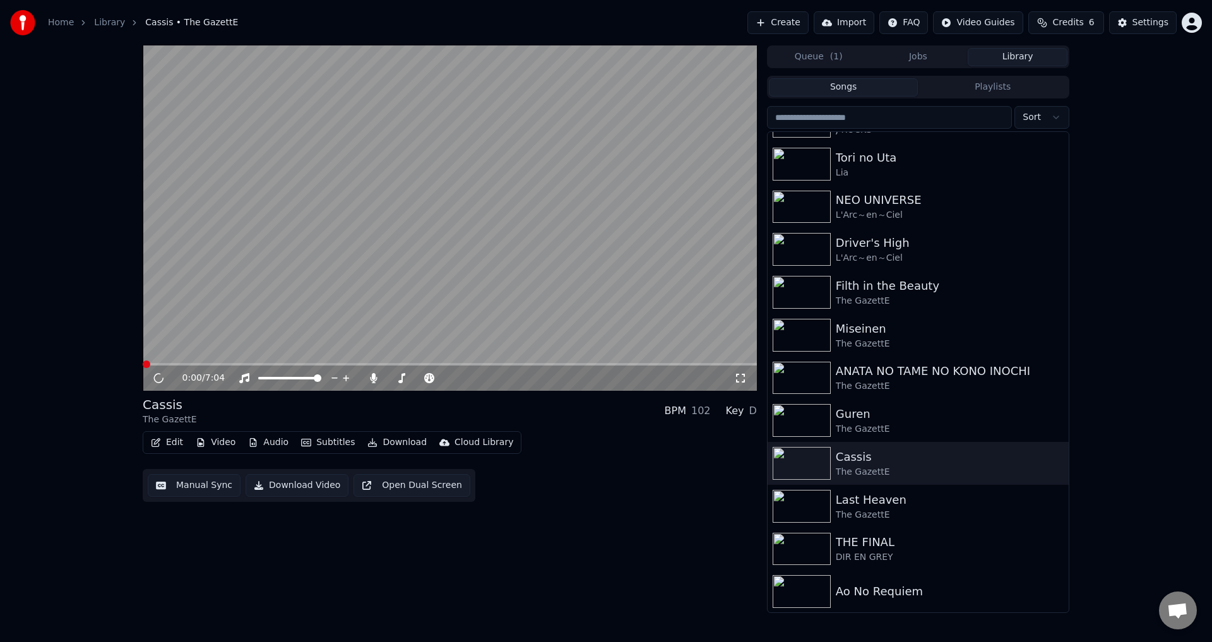
click at [740, 377] on icon at bounding box center [740, 378] width 13 height 10
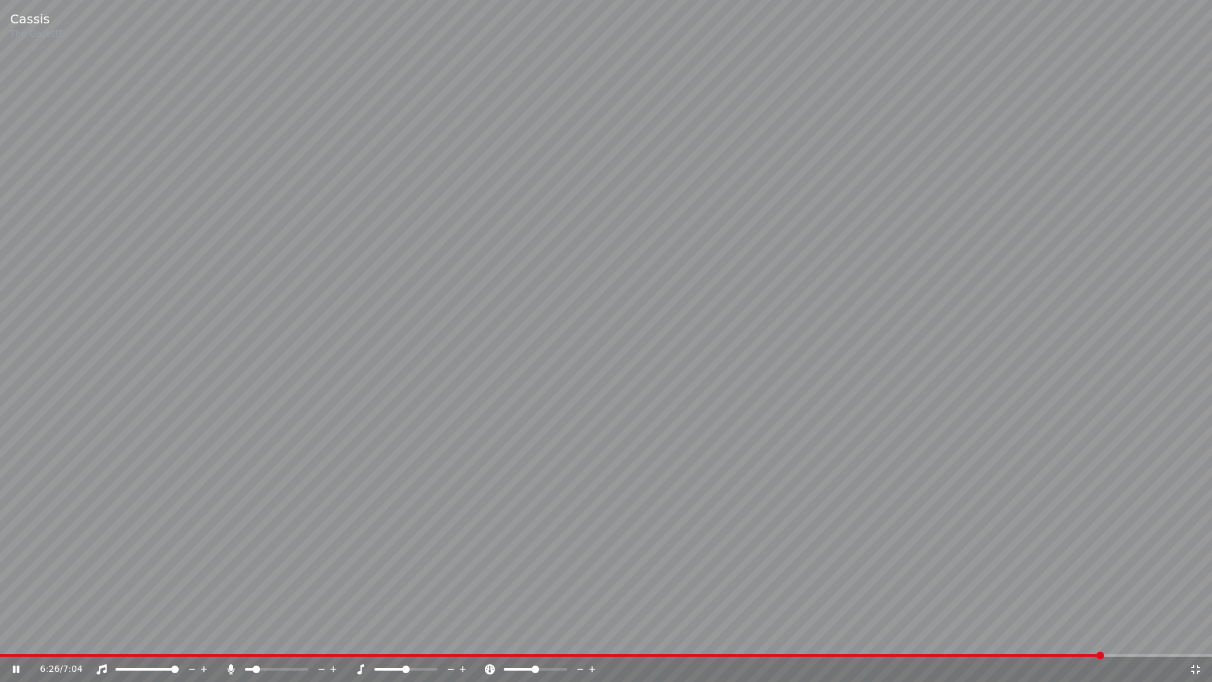
click at [922, 332] on video at bounding box center [606, 341] width 1212 height 682
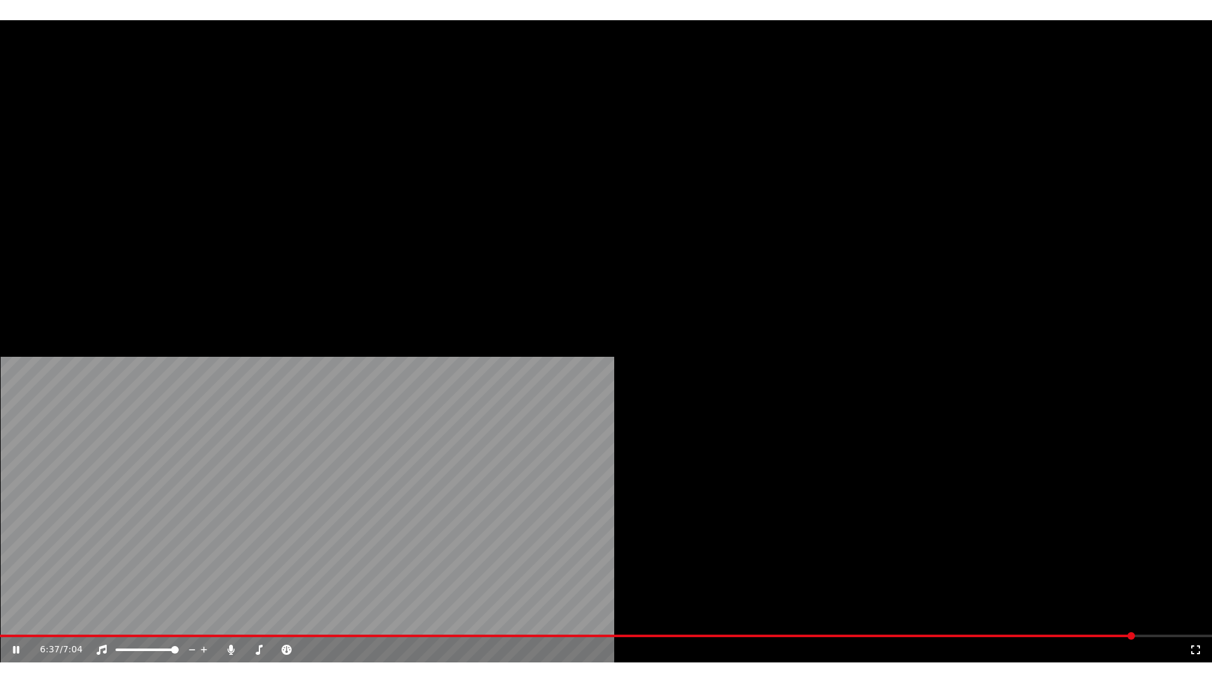
scroll to position [247, 0]
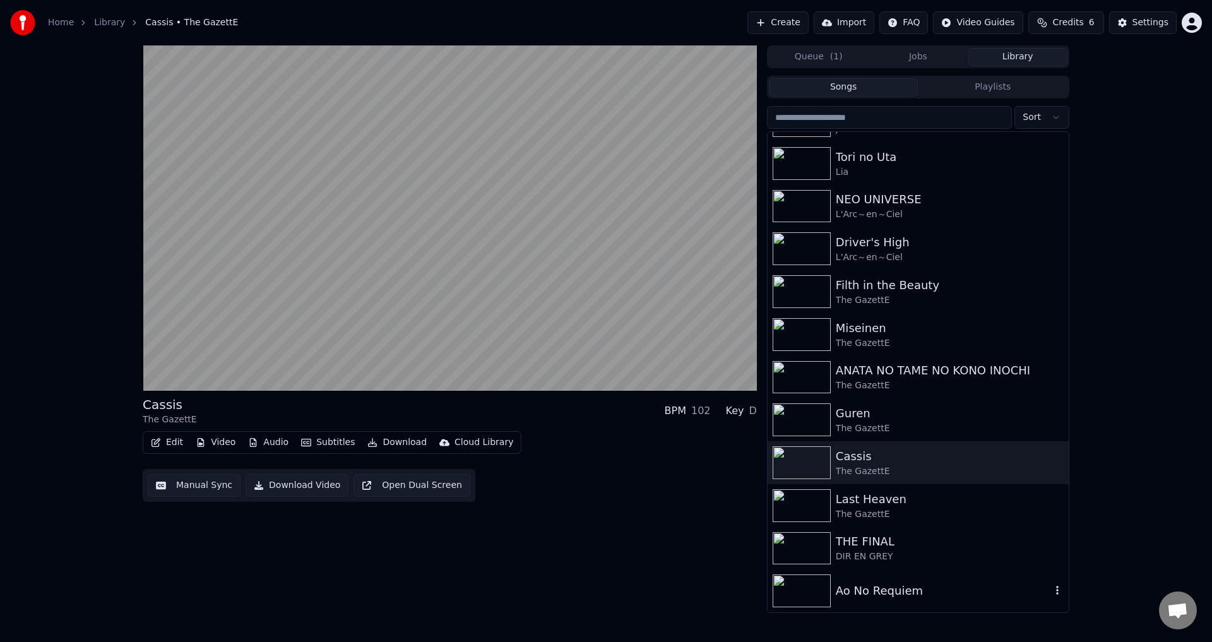
drag, startPoint x: 797, startPoint y: 591, endPoint x: 808, endPoint y: 596, distance: 11.6
click at [798, 591] on img at bounding box center [802, 590] width 58 height 33
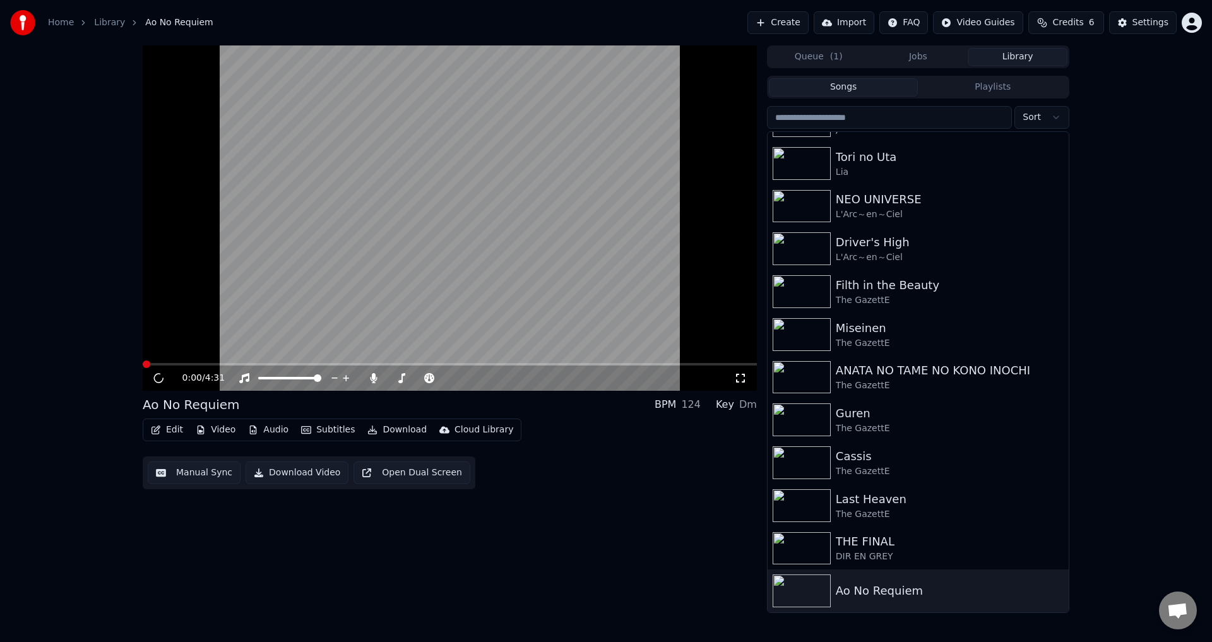
click at [743, 378] on icon at bounding box center [740, 378] width 13 height 10
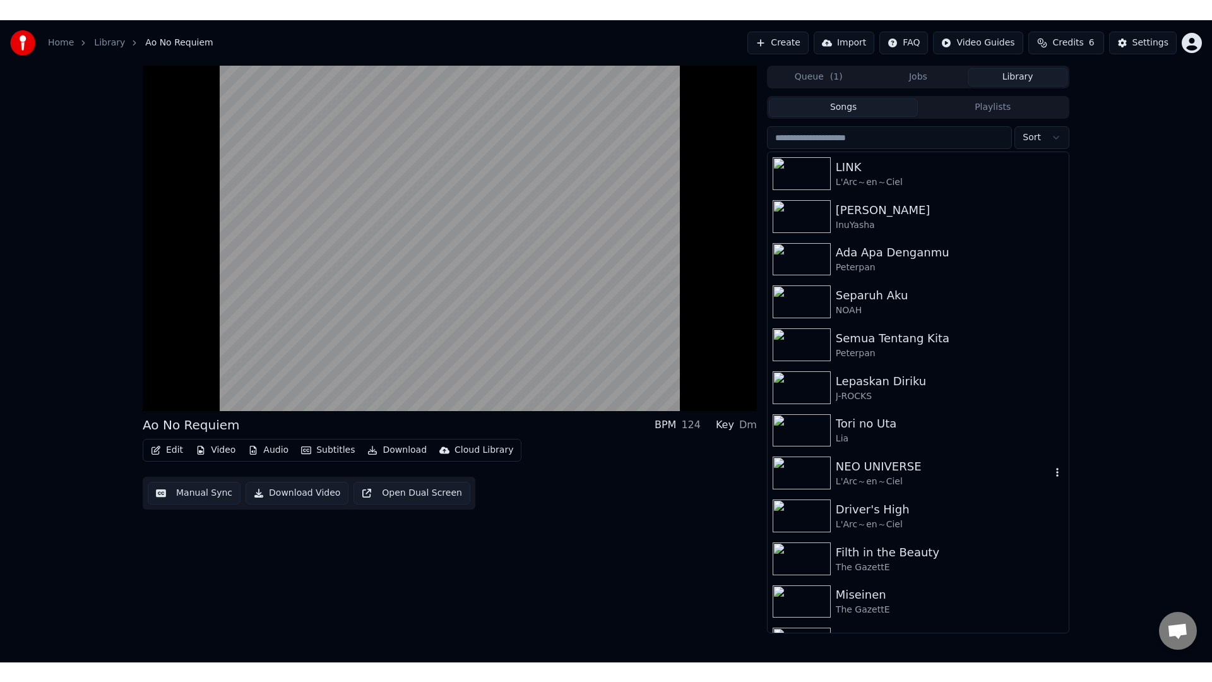
scroll to position [247, 0]
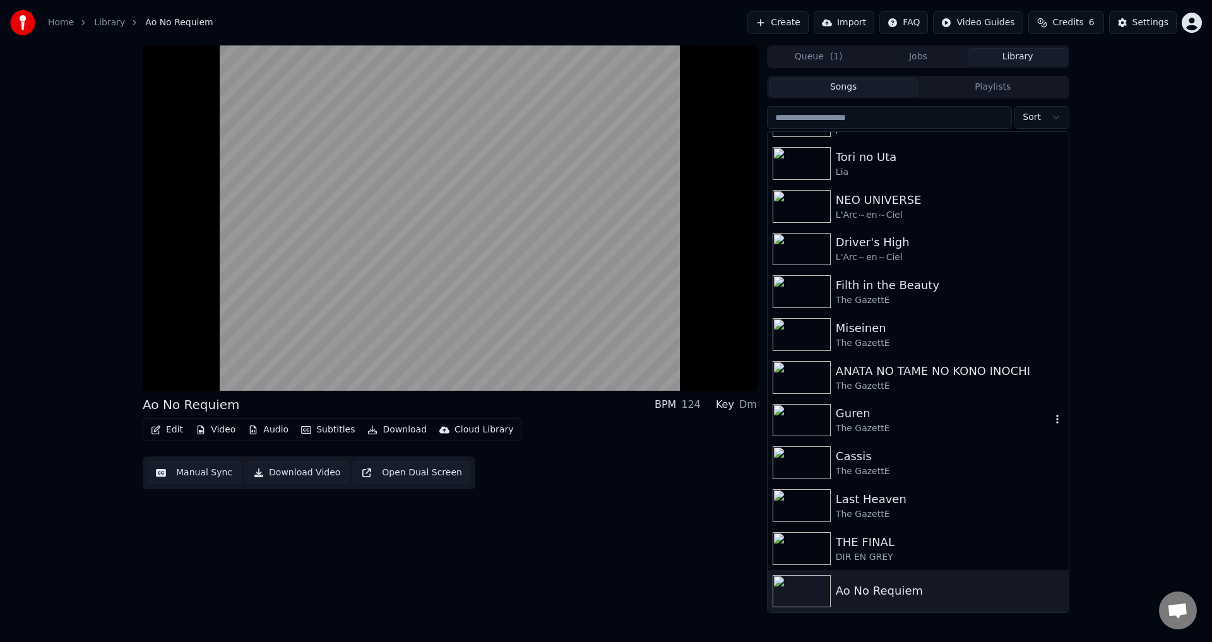
click at [800, 421] on img at bounding box center [802, 420] width 58 height 33
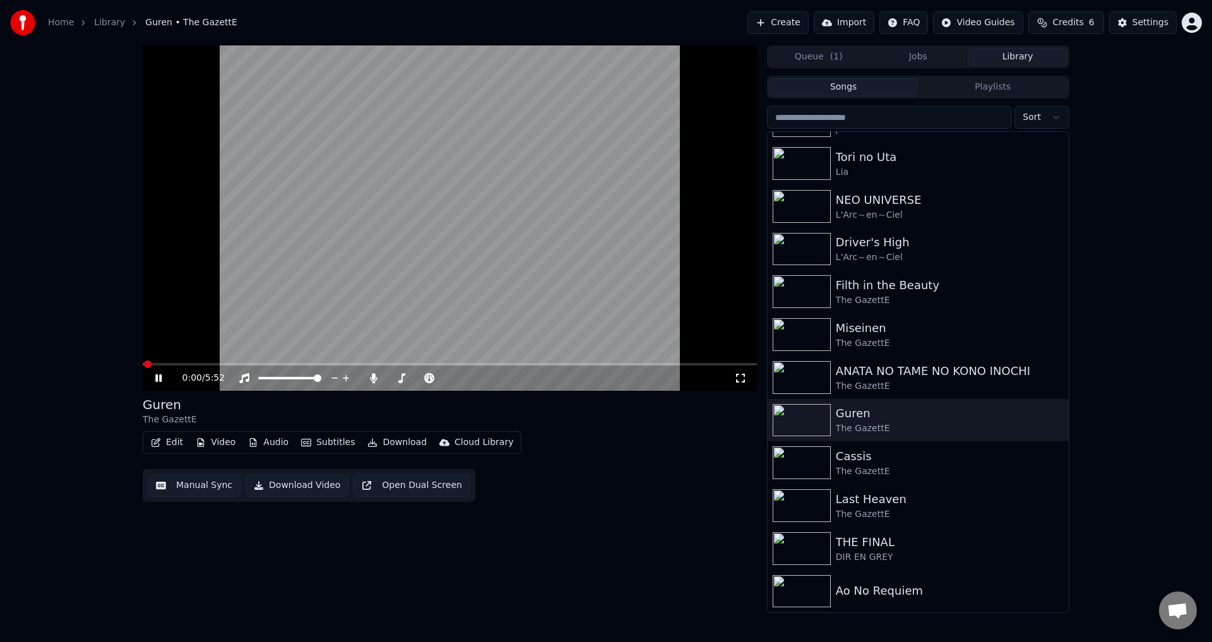
click at [737, 379] on icon at bounding box center [740, 378] width 13 height 10
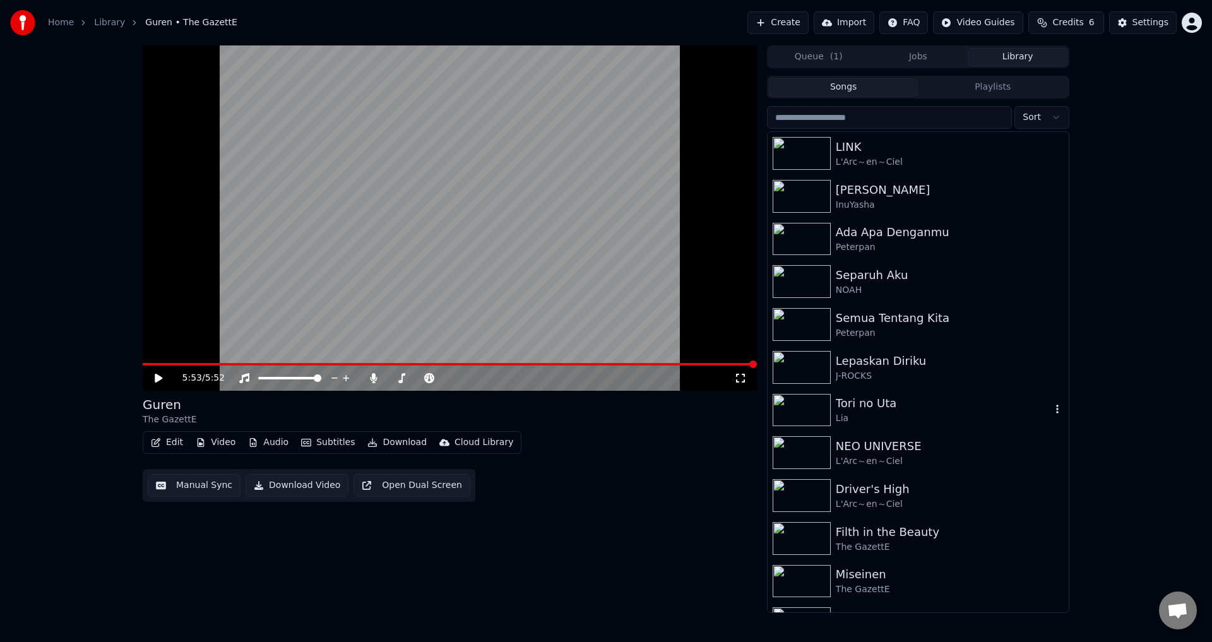
click at [807, 424] on img at bounding box center [802, 410] width 58 height 33
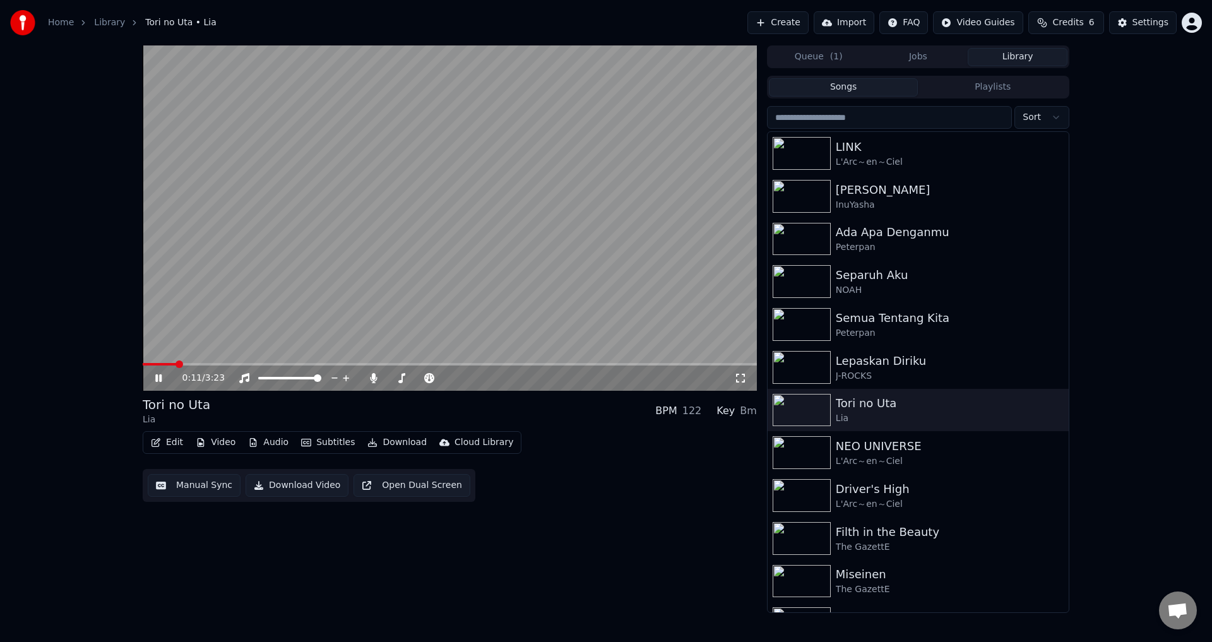
click at [744, 378] on icon at bounding box center [740, 378] width 13 height 10
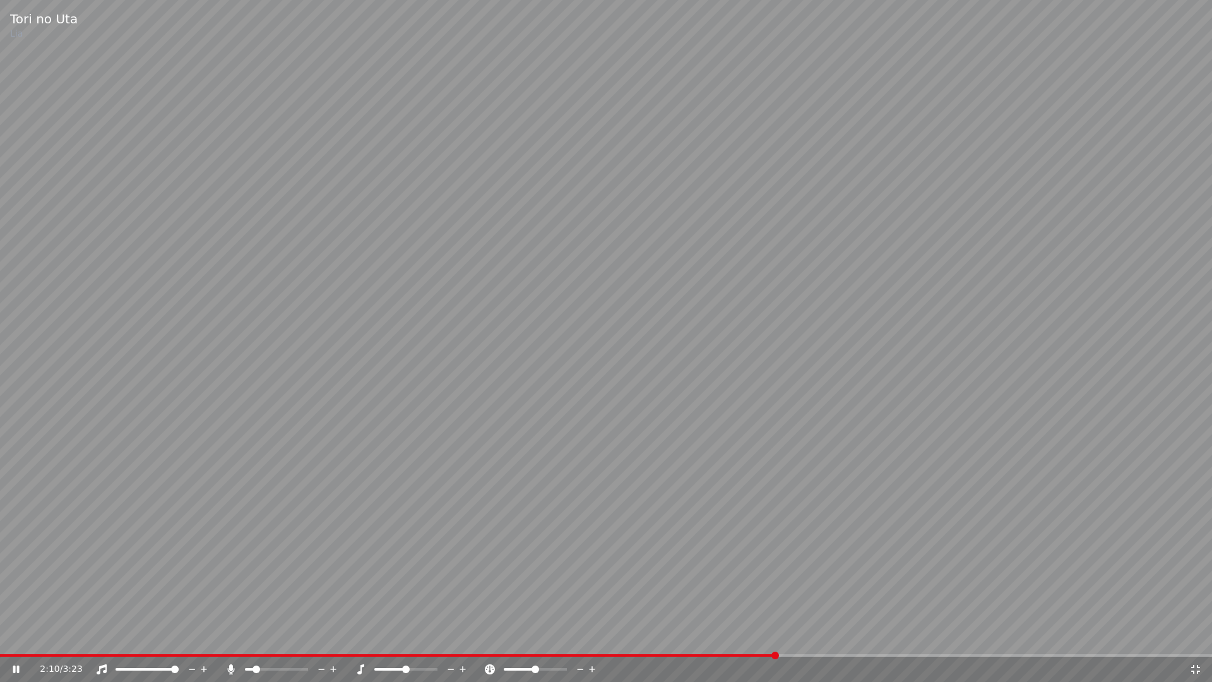
click at [284, 641] on div at bounding box center [288, 669] width 102 height 13
click at [290, 641] on div at bounding box center [288, 669] width 102 height 13
click at [290, 641] on span at bounding box center [276, 669] width 63 height 3
click at [658, 550] on video at bounding box center [606, 341] width 1212 height 682
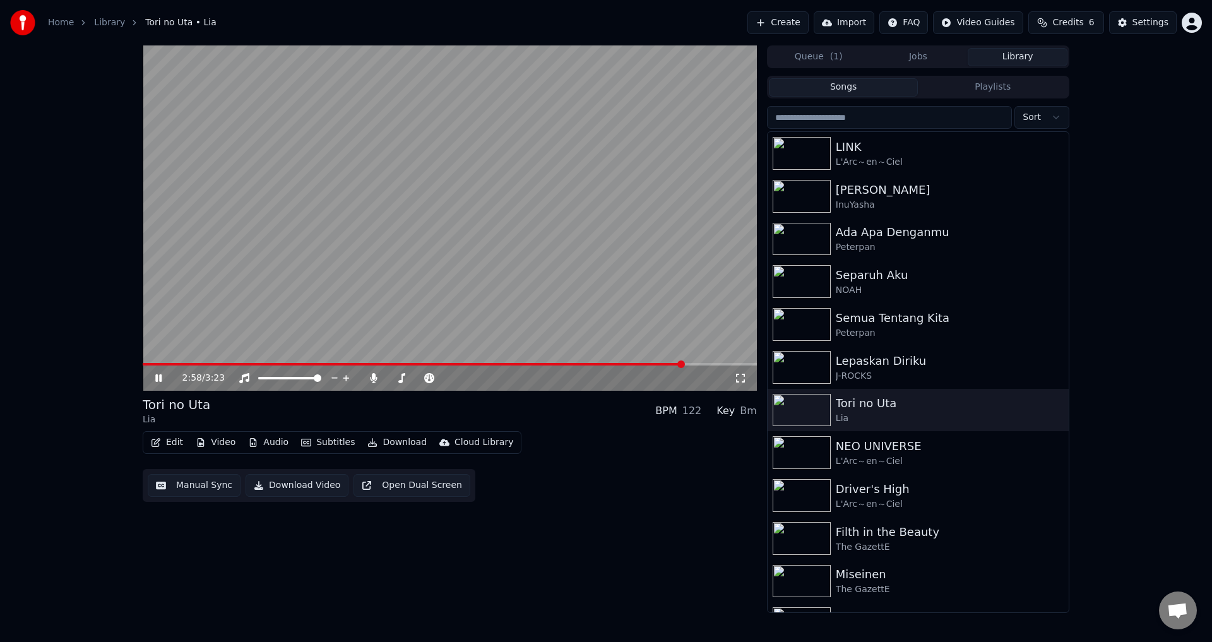
click at [709, 365] on span at bounding box center [450, 364] width 614 height 3
click at [732, 364] on span at bounding box center [450, 364] width 614 height 3
click at [159, 379] on icon at bounding box center [168, 378] width 30 height 10
click at [1051, 412] on icon "button" at bounding box center [1057, 409] width 13 height 10
click at [1124, 479] on div "3:16 / 3:23 Tori no Uta Lia BPM 122 Key Bm Edit Video Audio Subtitles Download …" at bounding box center [606, 328] width 1212 height 567
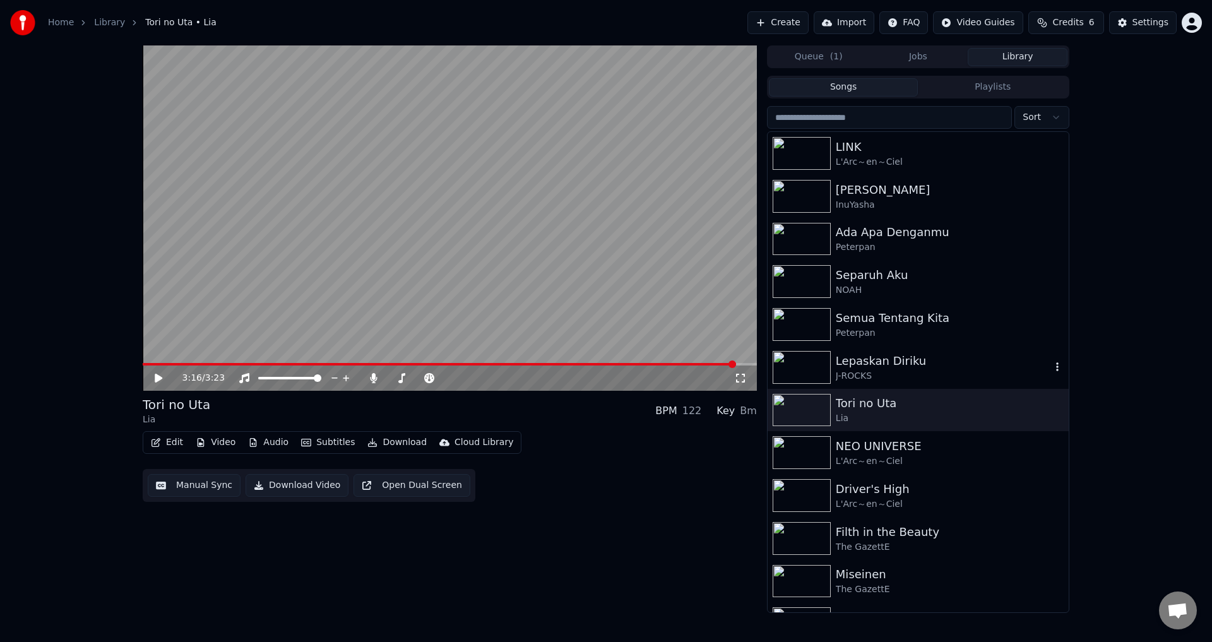
click at [801, 366] on img at bounding box center [802, 367] width 58 height 33
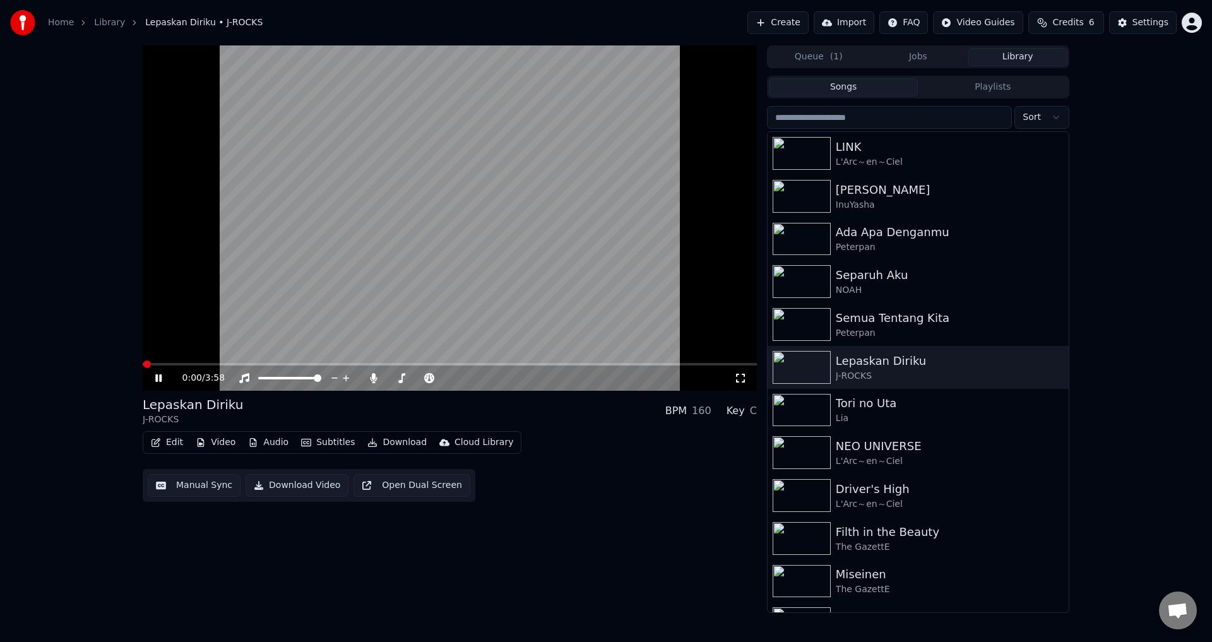
click at [741, 378] on icon at bounding box center [740, 378] width 13 height 10
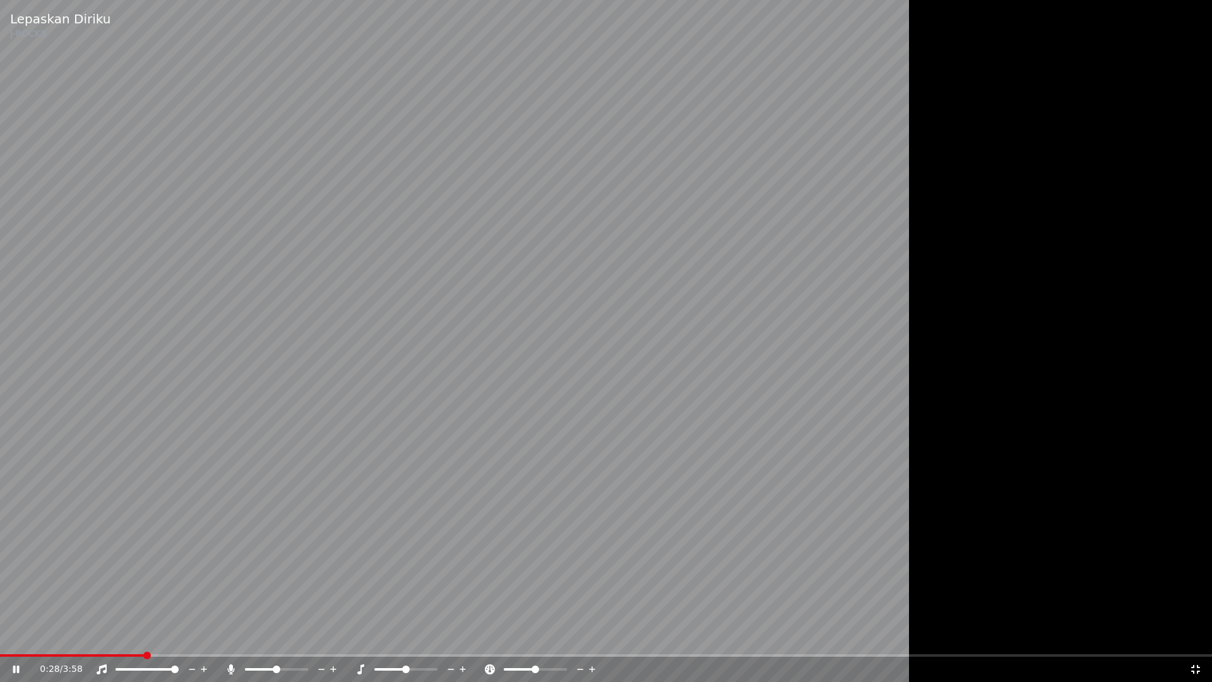
click at [276, 641] on span at bounding box center [261, 669] width 32 height 3
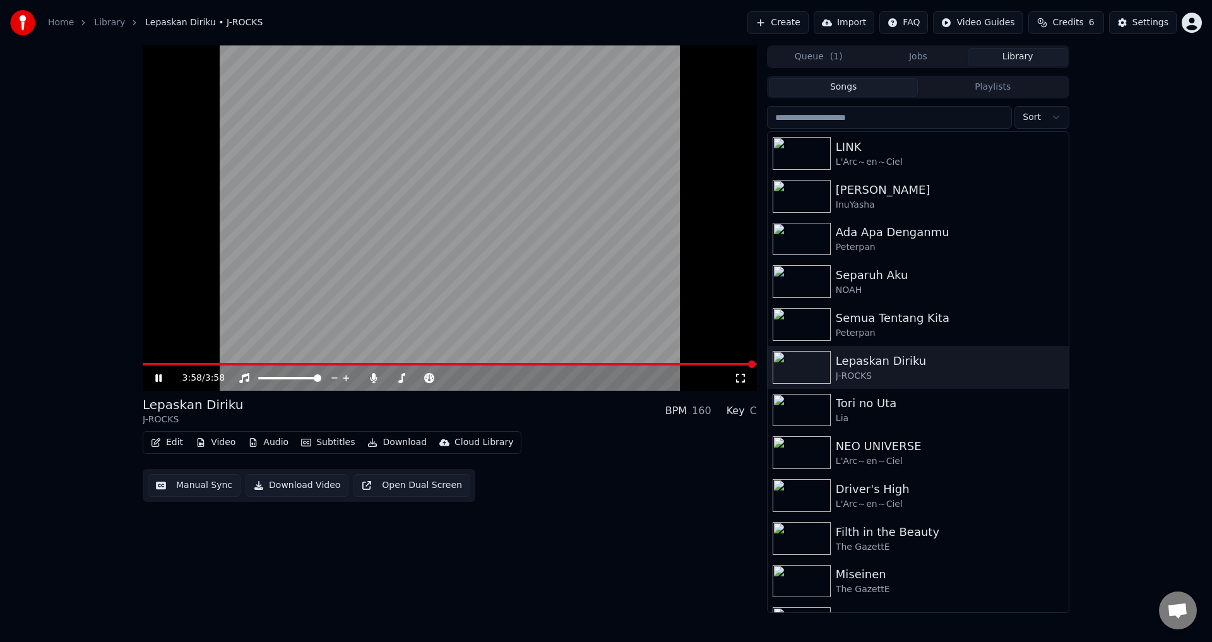
click at [157, 379] on icon at bounding box center [158, 378] width 6 height 8
